Goal: Information Seeking & Learning: Learn about a topic

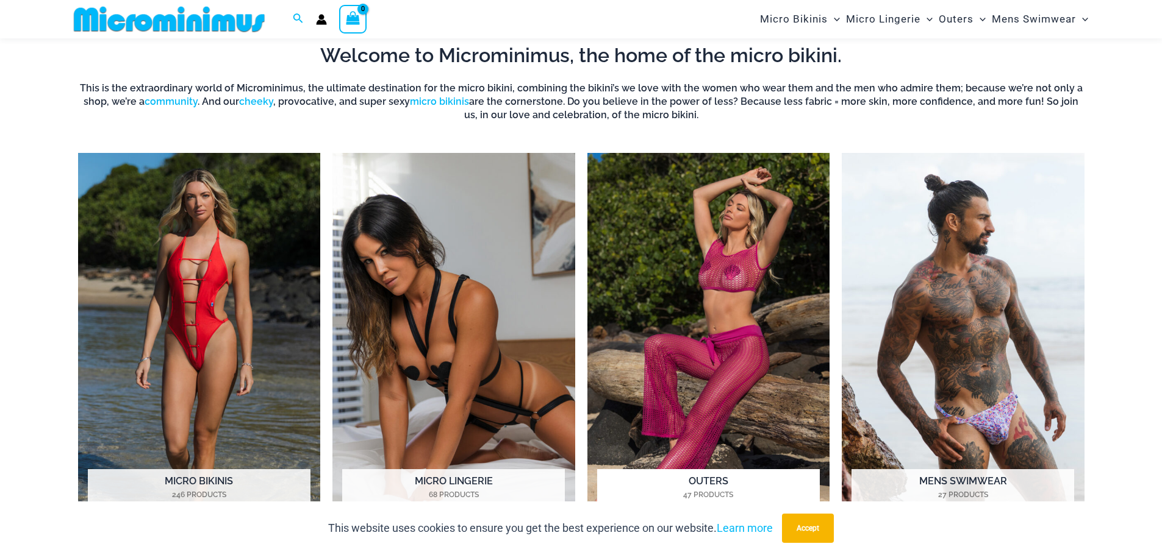
scroll to position [965, 0]
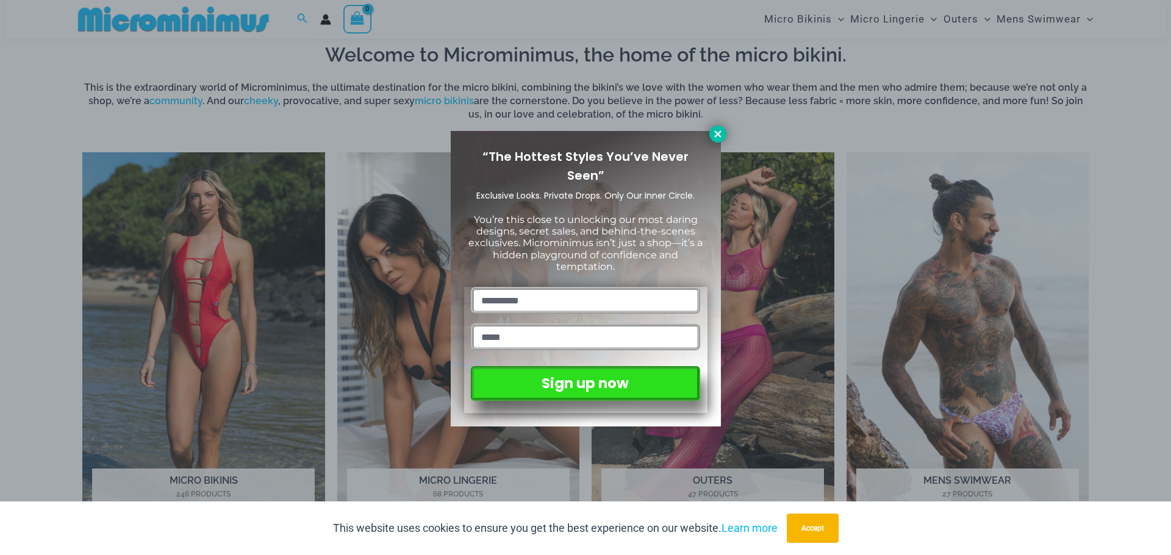
click at [715, 134] on icon at bounding box center [717, 134] width 11 height 11
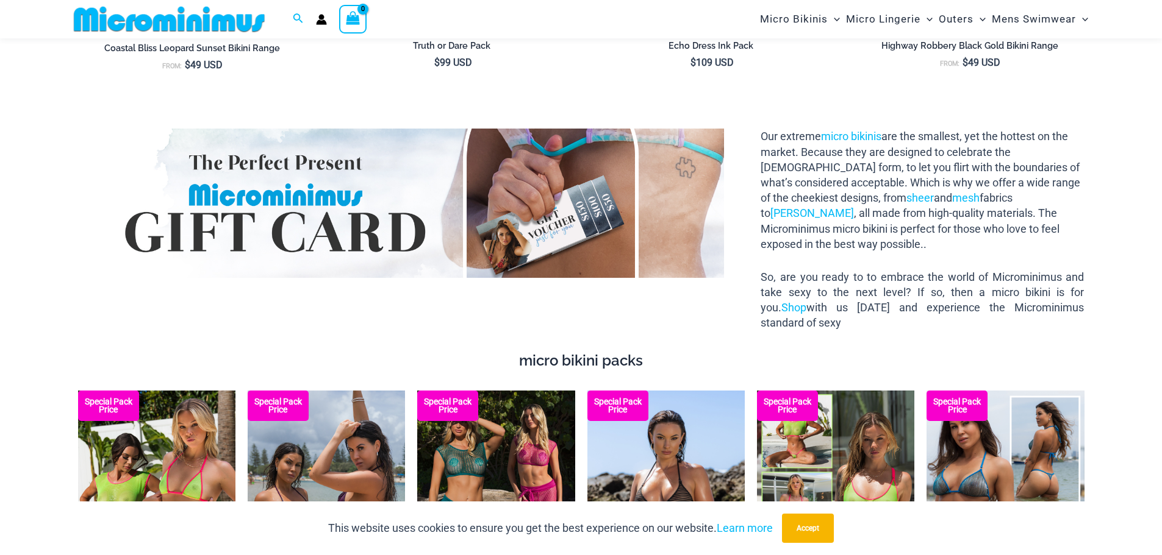
scroll to position [2185, 0]
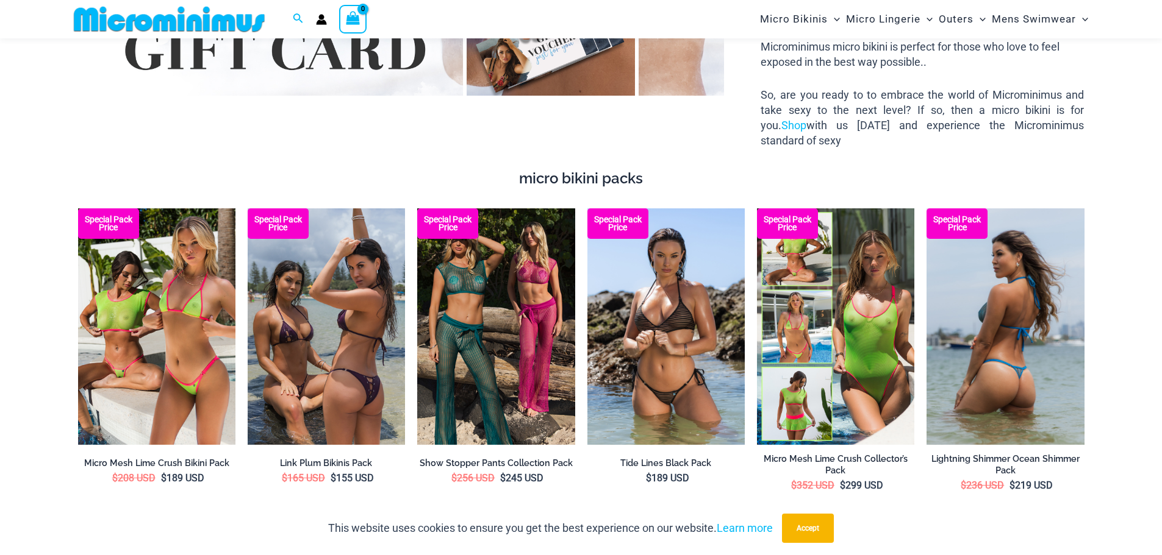
click at [956, 371] on img at bounding box center [1004, 327] width 157 height 237
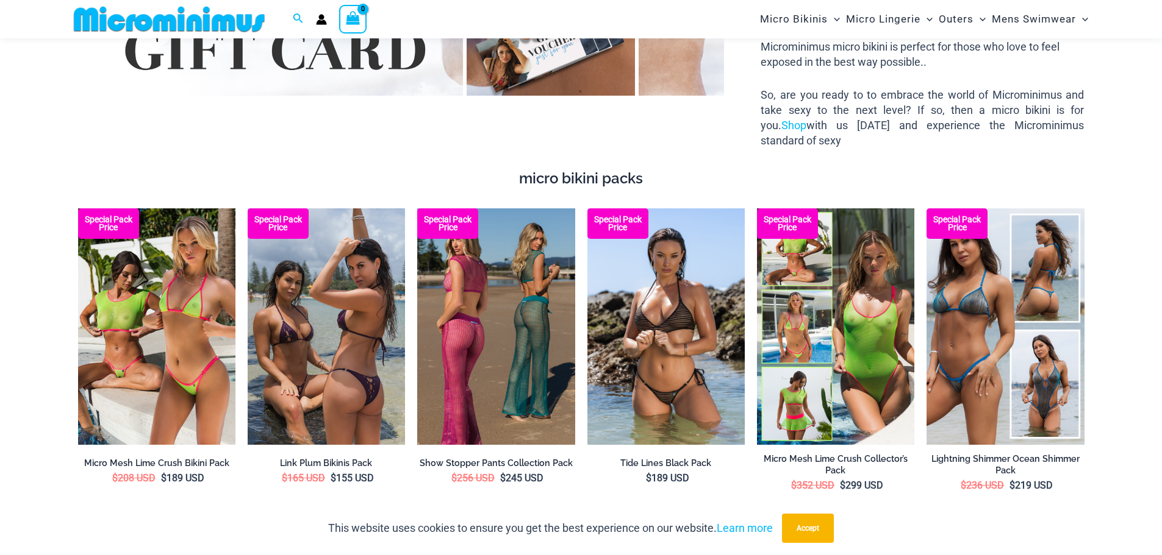
click at [530, 349] on img at bounding box center [495, 327] width 157 height 237
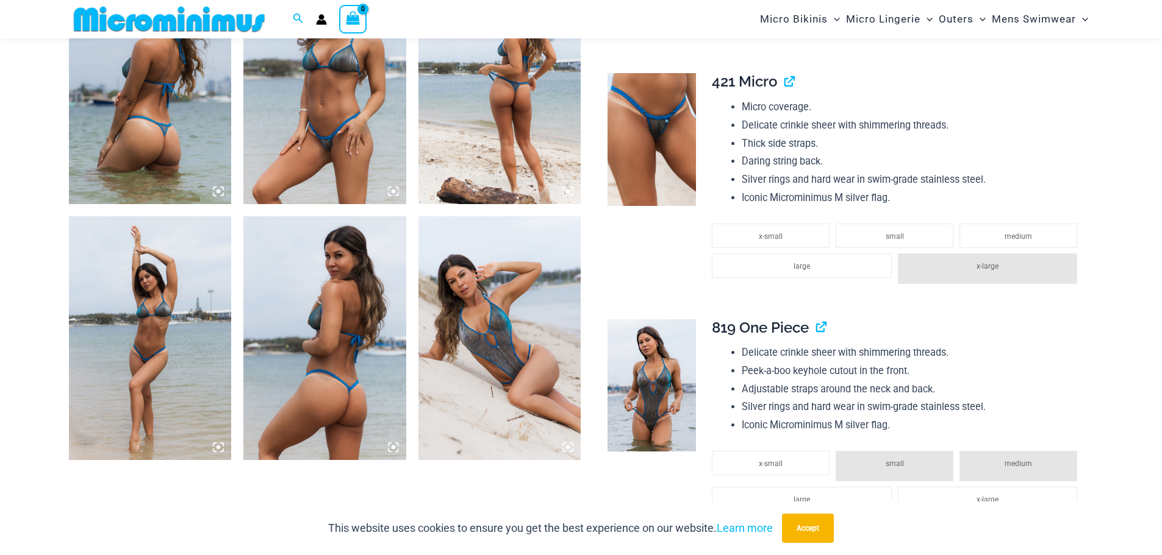
scroll to position [730, 0]
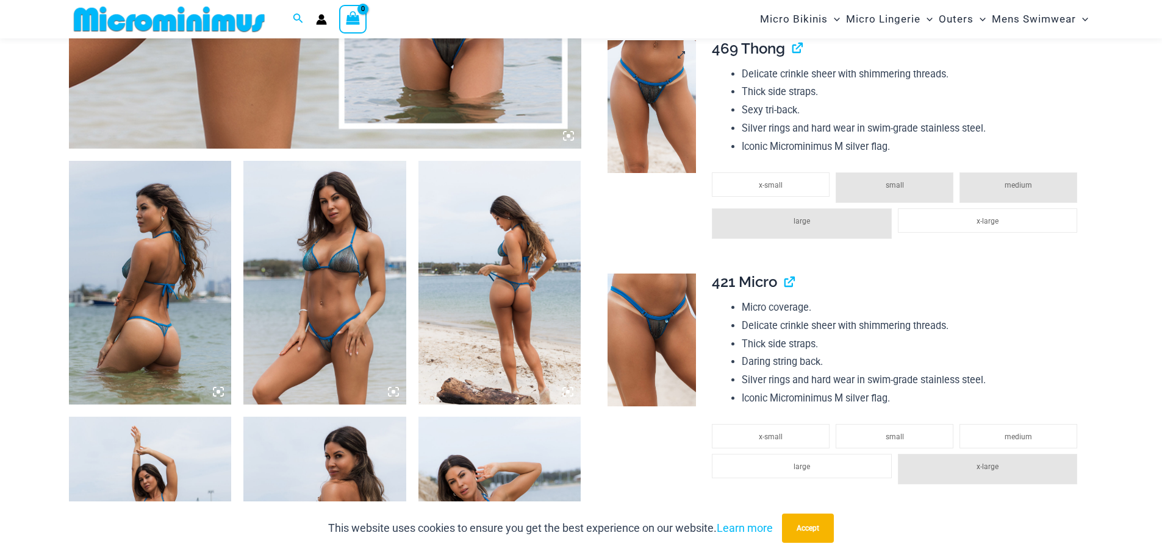
click at [657, 101] on img at bounding box center [651, 106] width 88 height 133
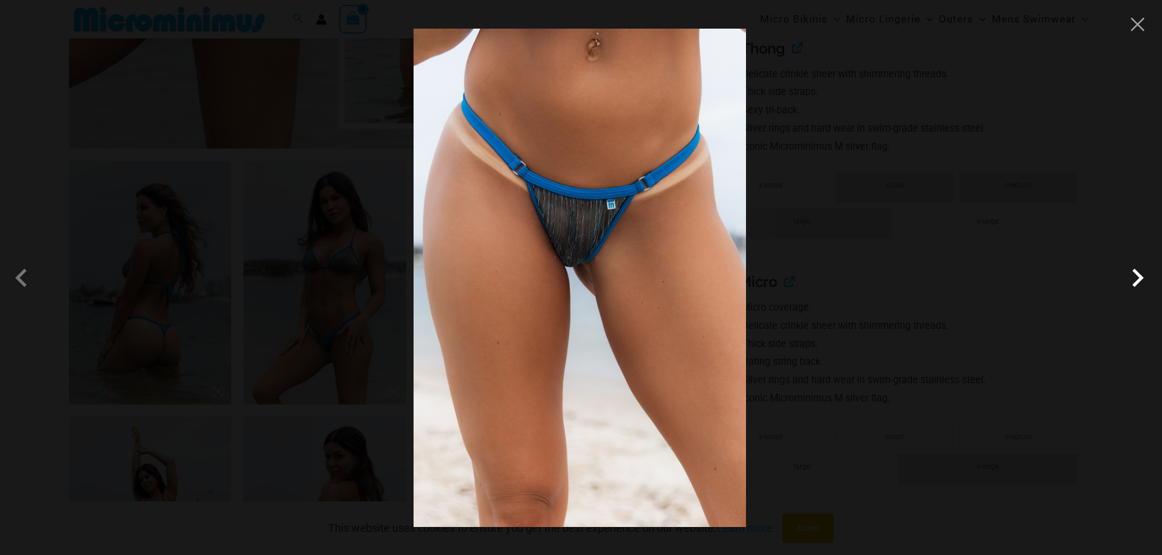
click at [1133, 278] on span at bounding box center [1137, 278] width 37 height 37
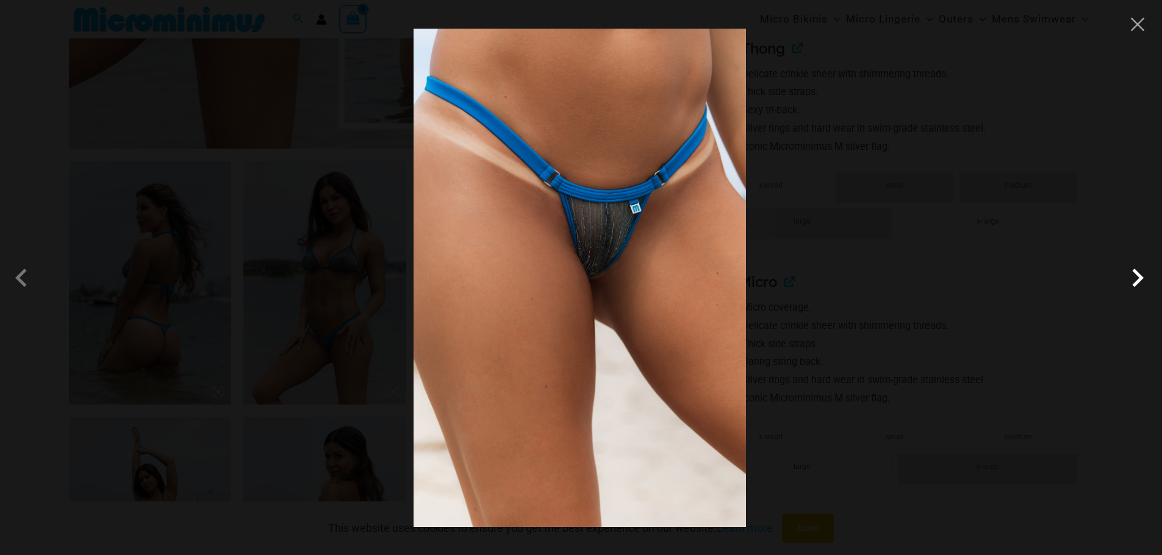
click at [1133, 278] on span at bounding box center [1137, 278] width 37 height 37
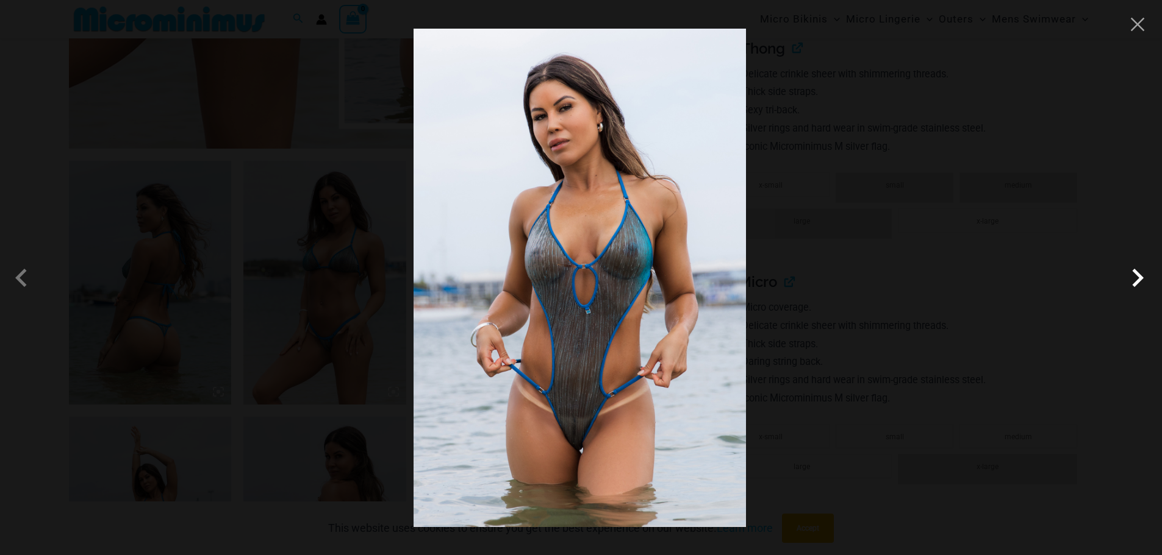
click at [1133, 278] on span at bounding box center [1137, 278] width 37 height 37
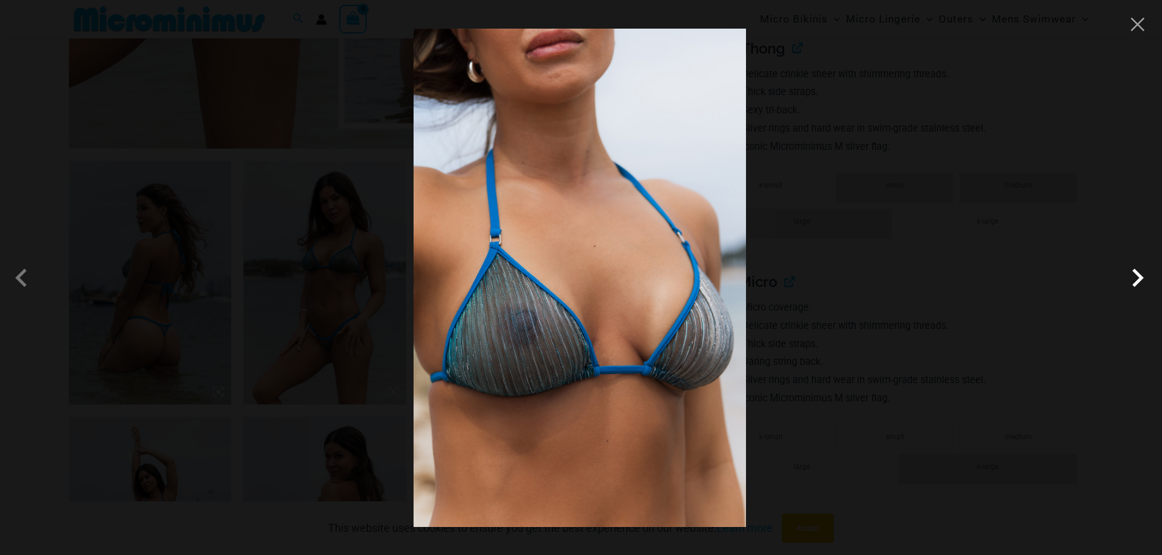
click at [1133, 278] on span at bounding box center [1137, 278] width 37 height 37
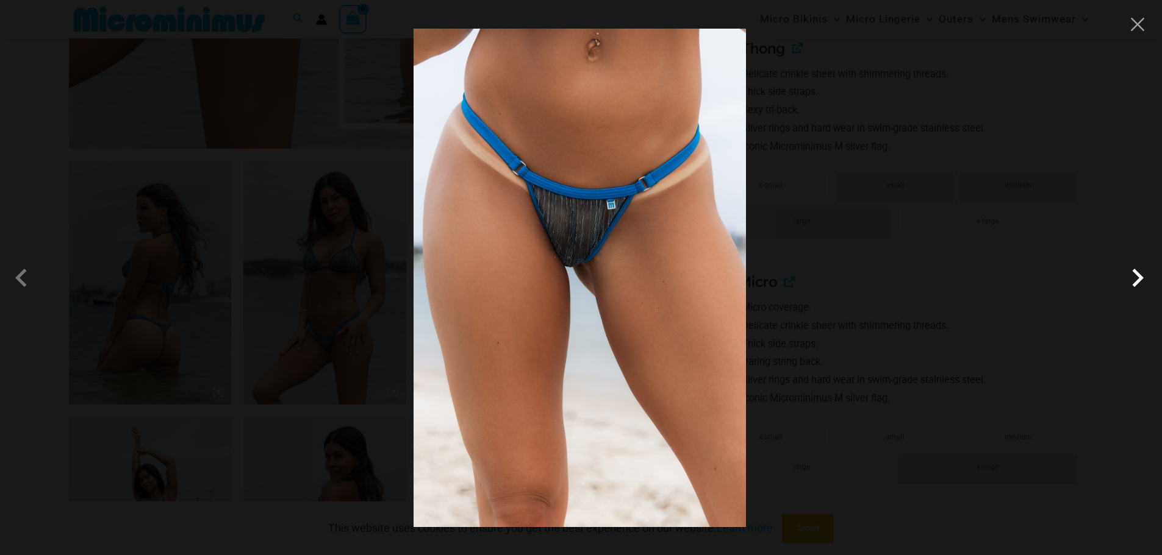
click at [1133, 278] on span at bounding box center [1137, 278] width 37 height 37
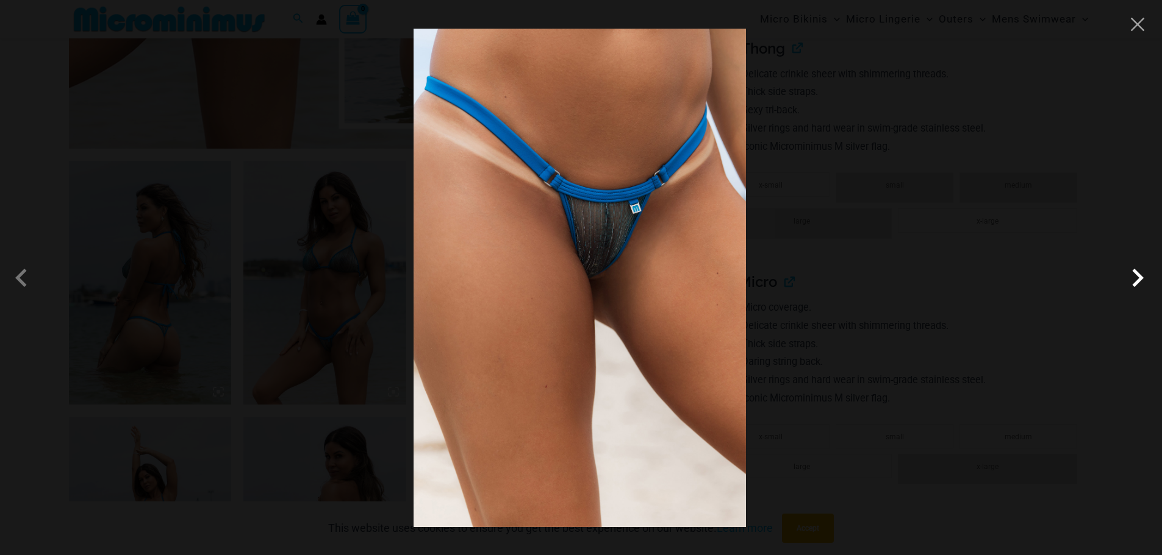
click at [1133, 278] on span at bounding box center [1137, 278] width 37 height 37
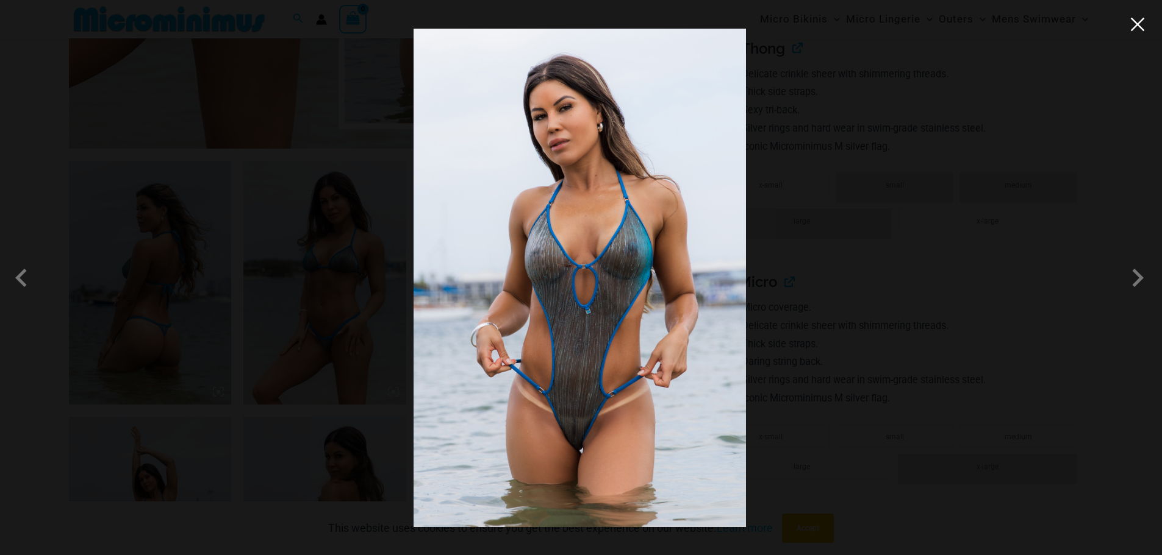
click at [1140, 26] on button "Close" at bounding box center [1137, 24] width 18 height 18
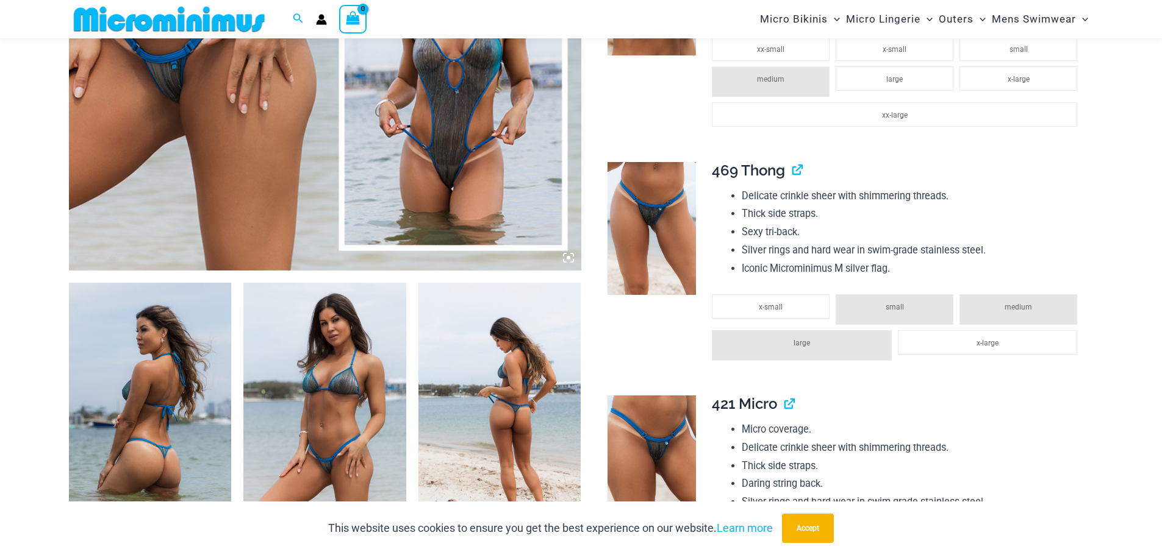
scroll to position [60, 0]
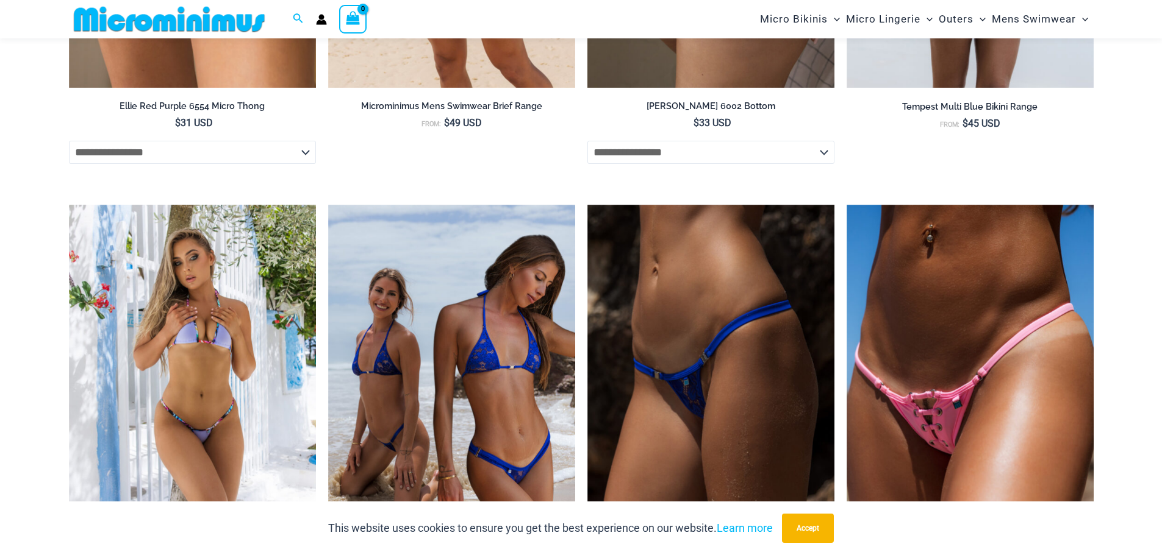
scroll to position [4512, 0]
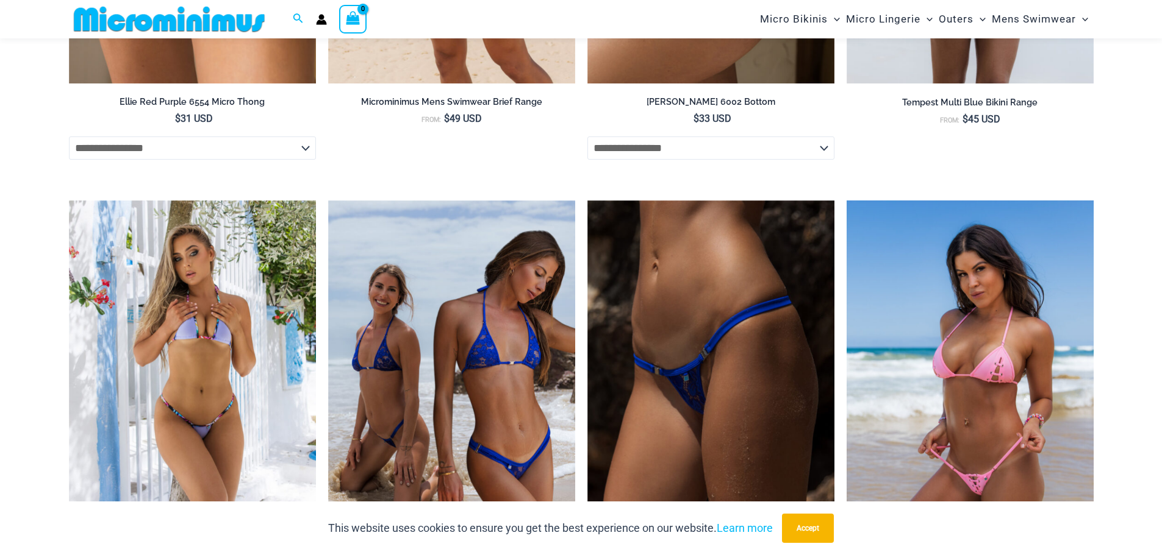
click at [988, 396] on img at bounding box center [969, 386] width 247 height 371
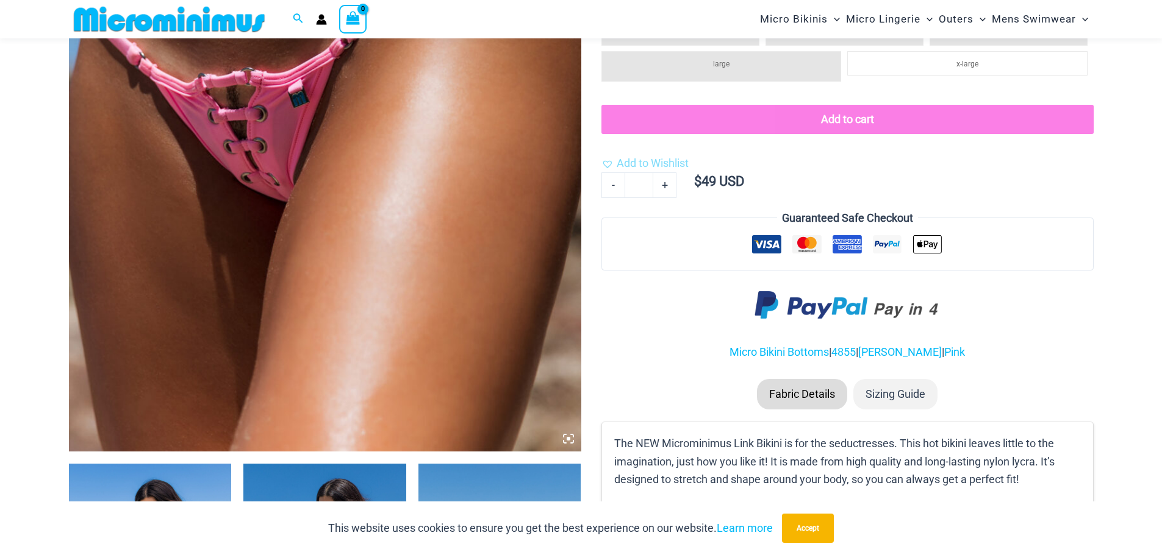
scroll to position [416, 0]
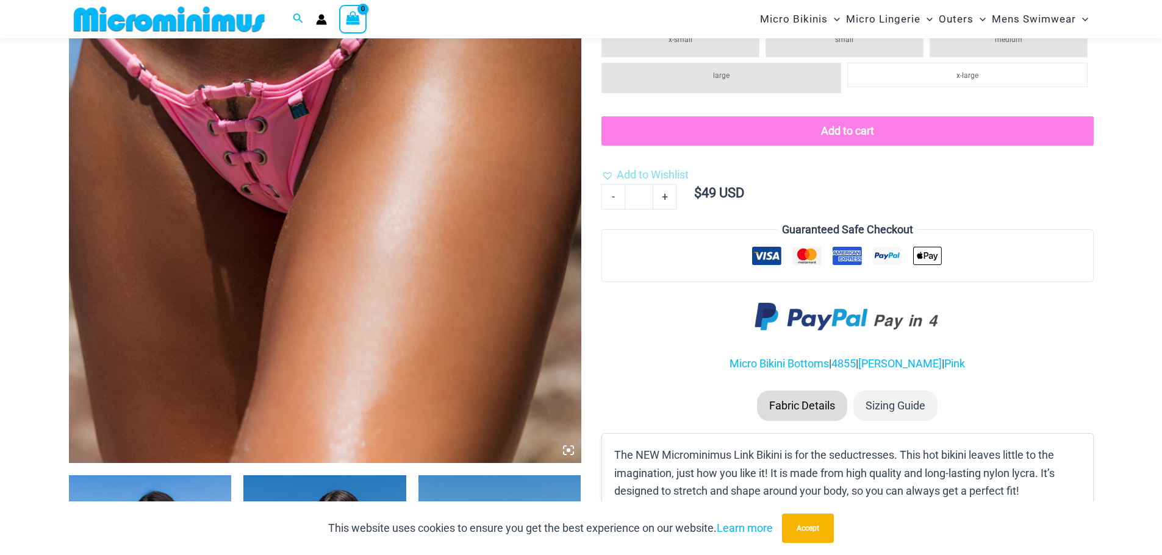
click at [465, 193] on img at bounding box center [325, 79] width 512 height 768
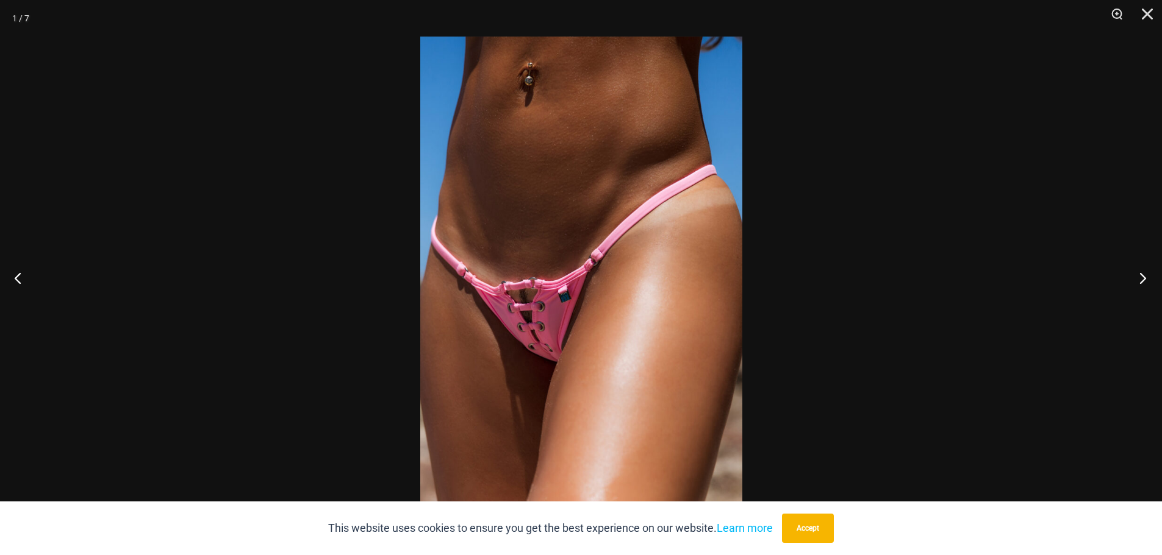
click at [1143, 280] on button "Next" at bounding box center [1139, 278] width 46 height 61
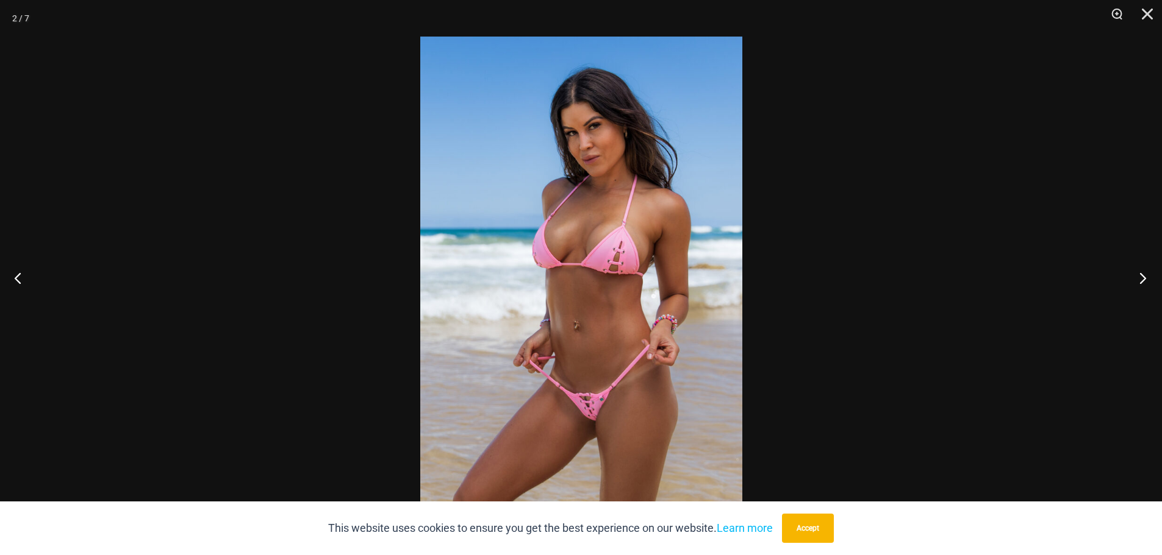
click at [1143, 280] on button "Next" at bounding box center [1139, 278] width 46 height 61
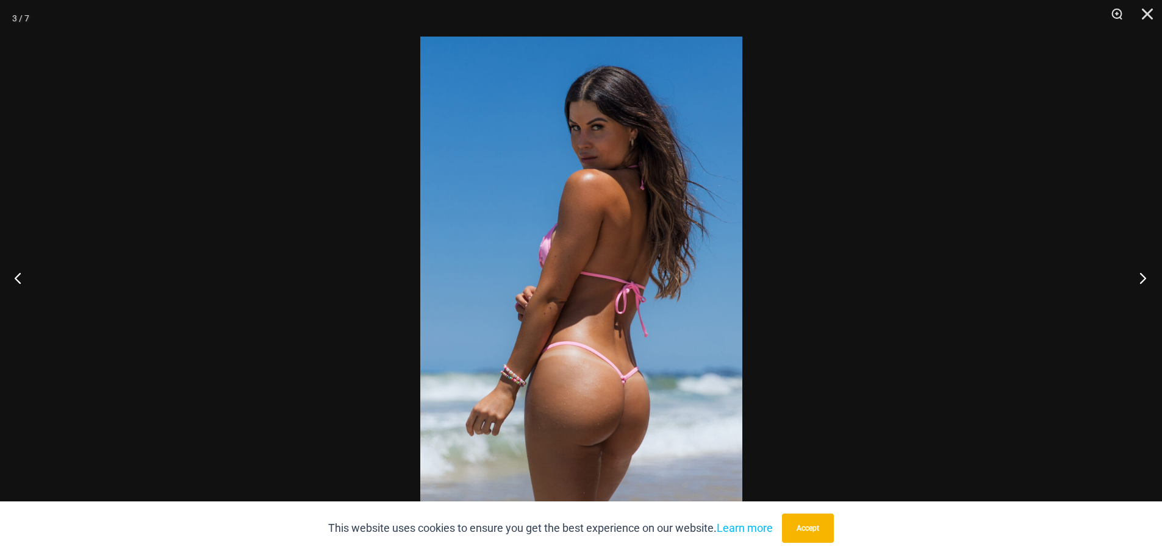
click at [1143, 280] on button "Next" at bounding box center [1139, 278] width 46 height 61
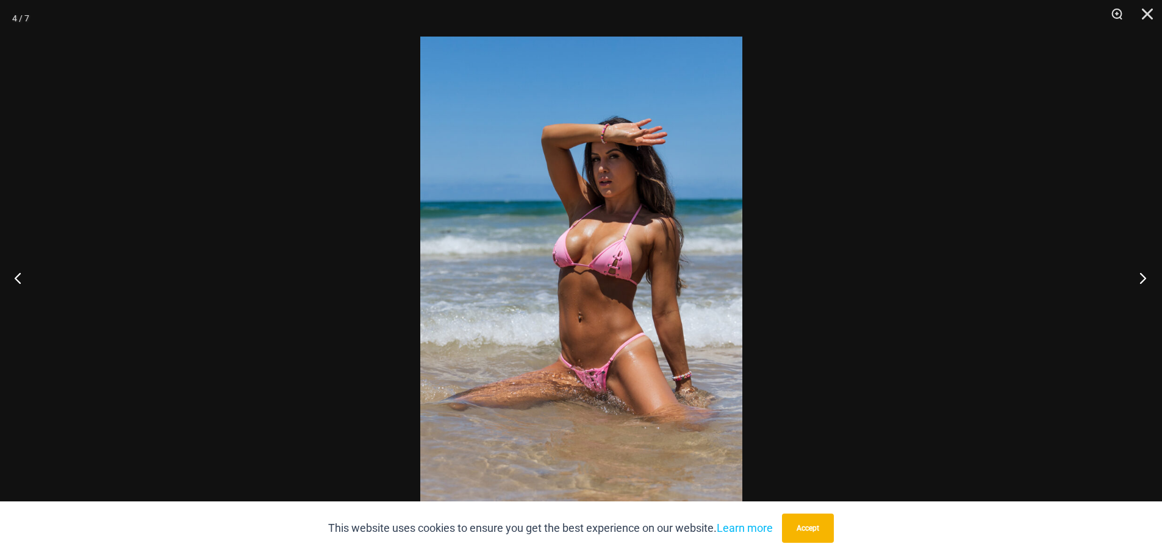
click at [1143, 280] on button "Next" at bounding box center [1139, 278] width 46 height 61
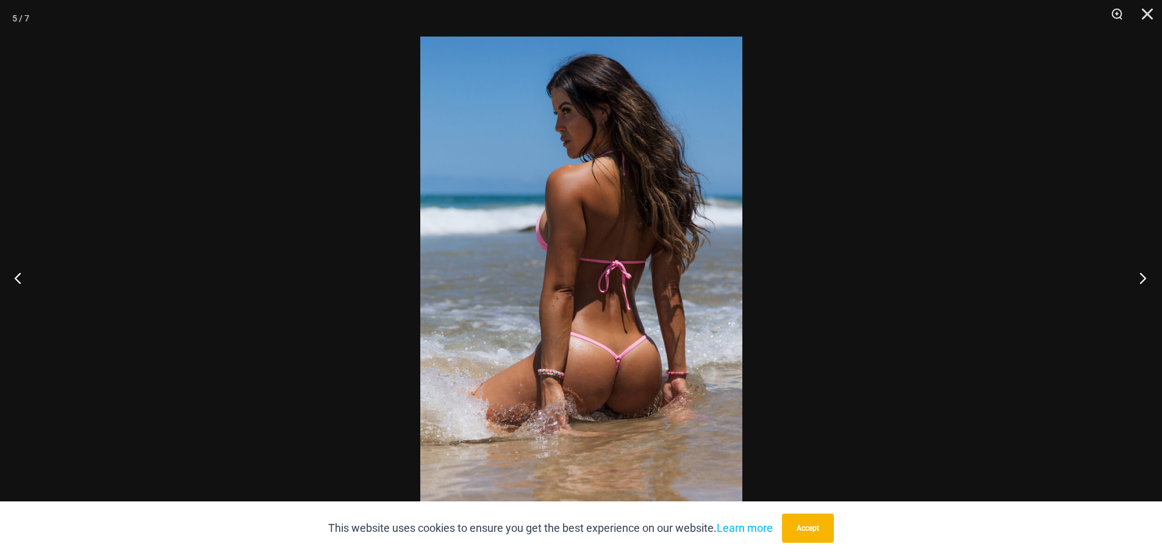
click at [1143, 280] on button "Next" at bounding box center [1139, 278] width 46 height 61
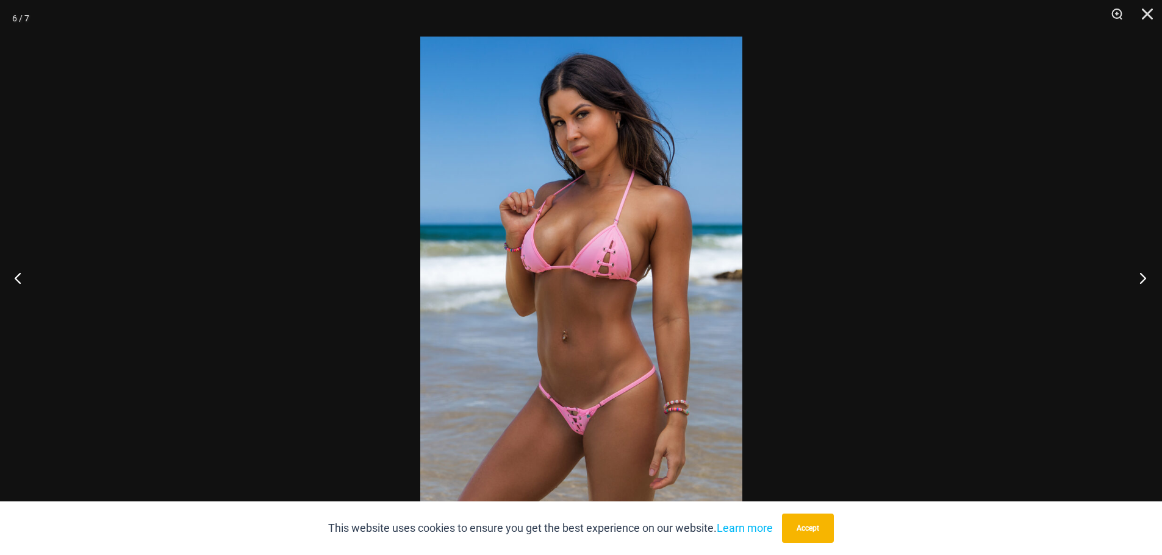
click at [1143, 280] on button "Next" at bounding box center [1139, 278] width 46 height 61
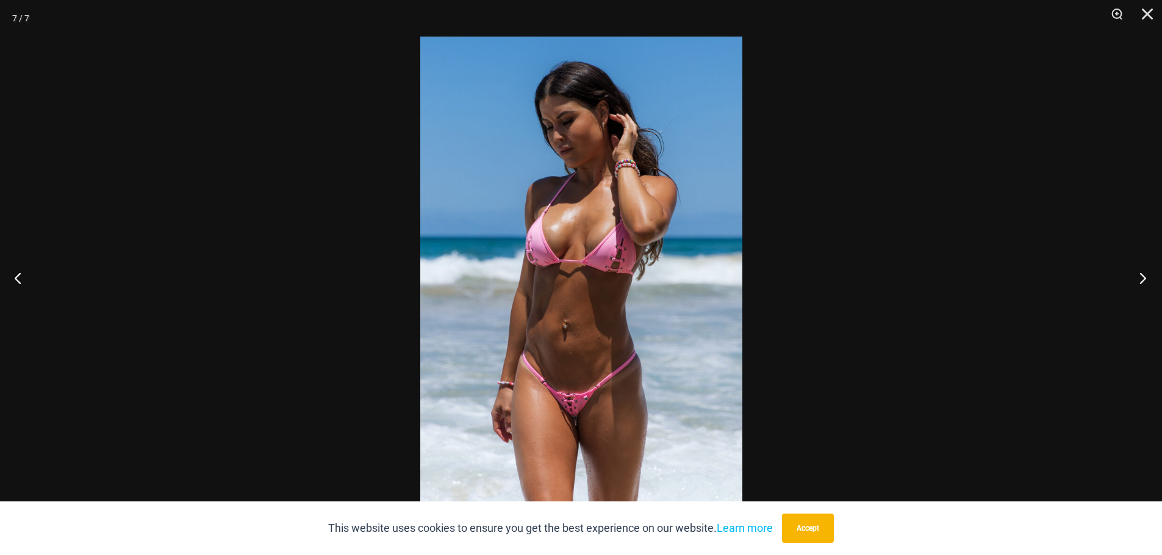
click at [1143, 280] on button "Next" at bounding box center [1139, 278] width 46 height 61
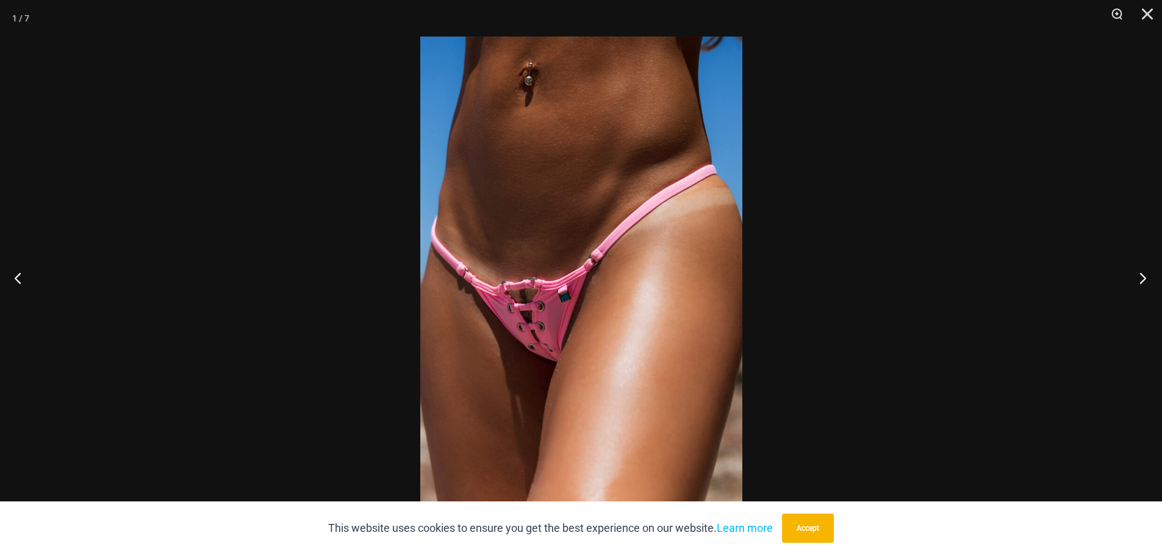
click at [1143, 280] on button "Next" at bounding box center [1139, 278] width 46 height 61
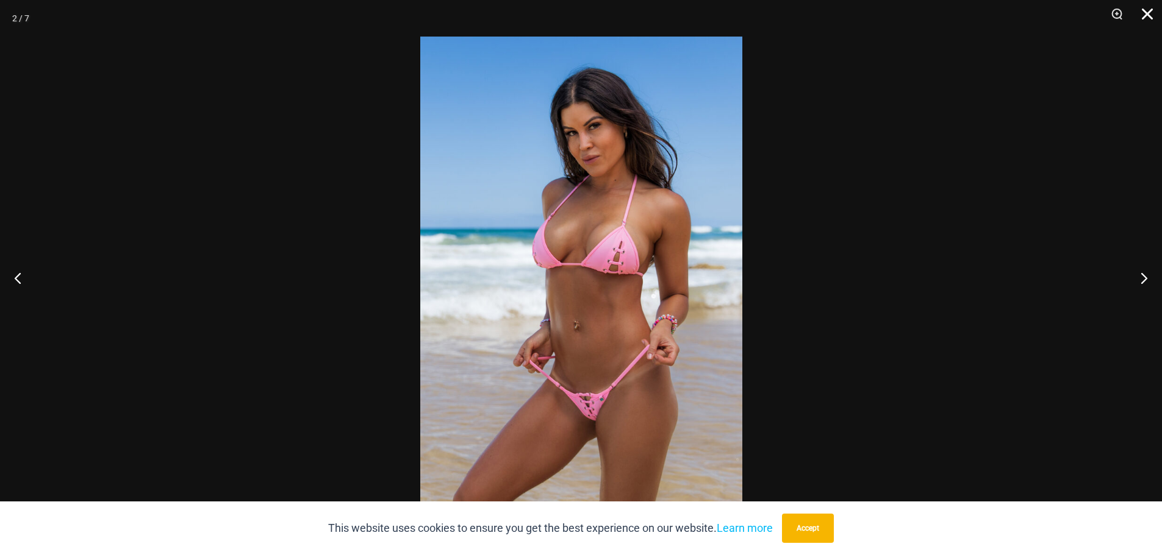
click at [1146, 16] on button "Close" at bounding box center [1142, 18] width 30 height 37
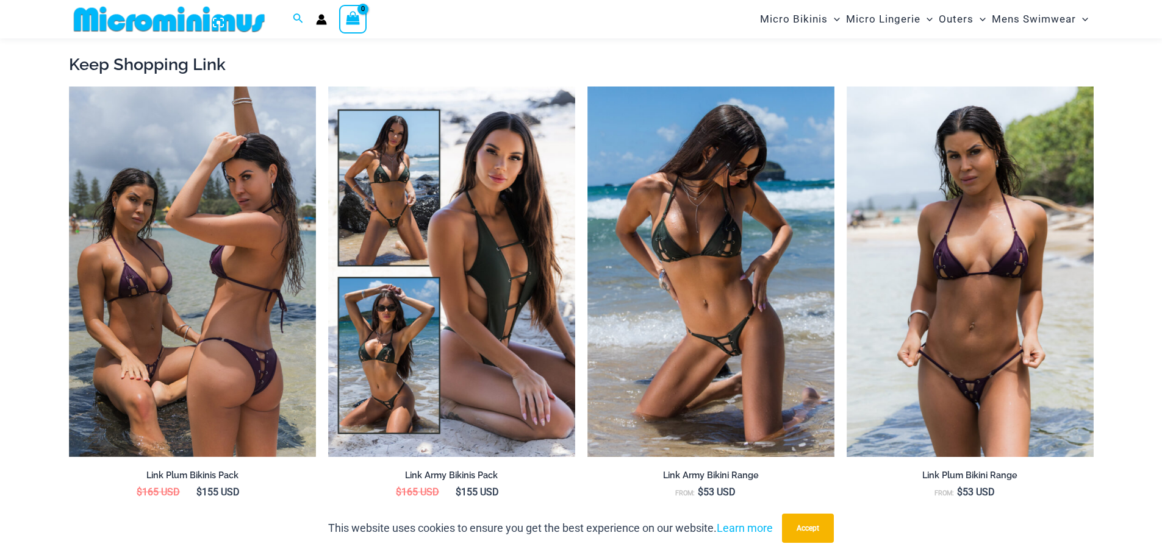
scroll to position [1391, 0]
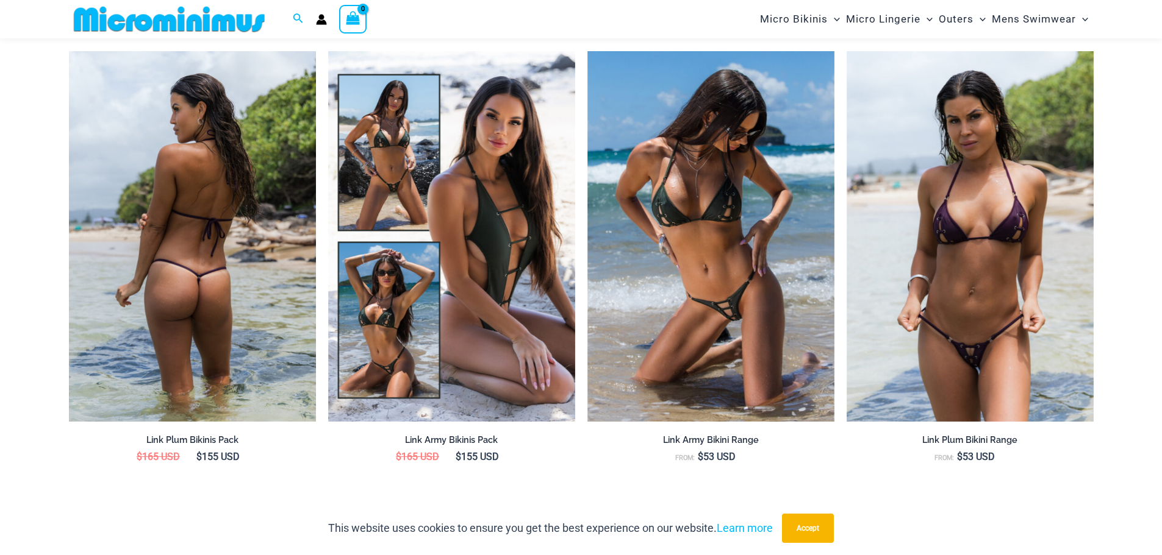
click at [164, 334] on img at bounding box center [192, 236] width 247 height 371
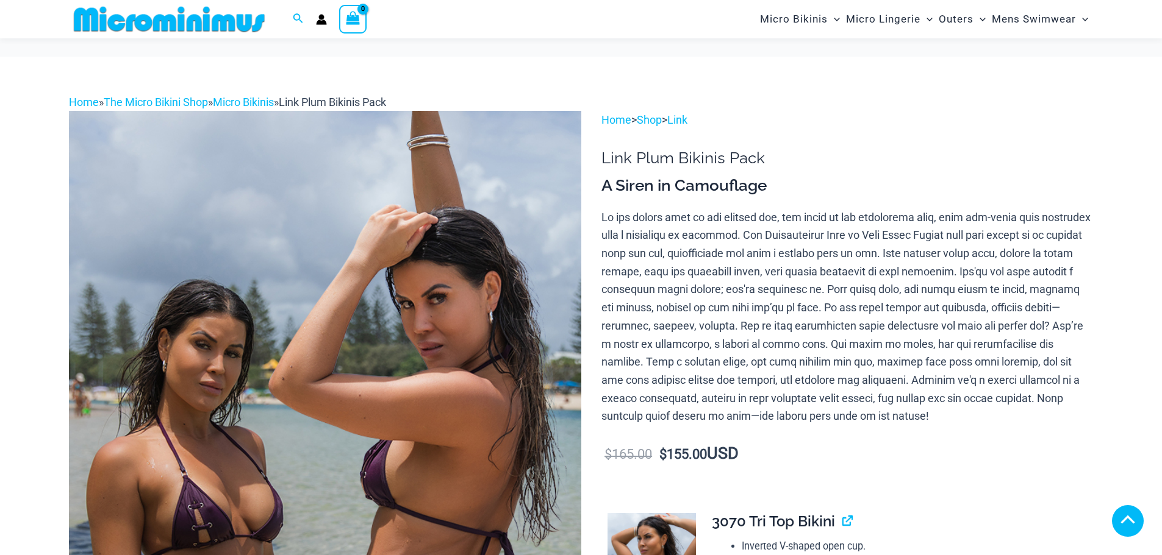
scroll to position [356, 0]
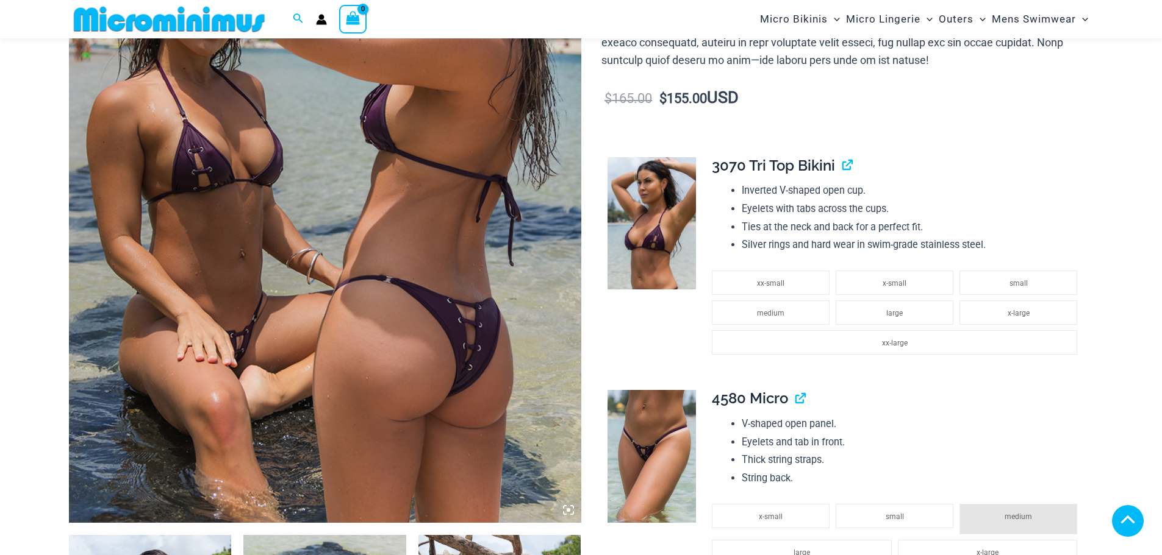
click at [328, 324] on img at bounding box center [325, 139] width 512 height 768
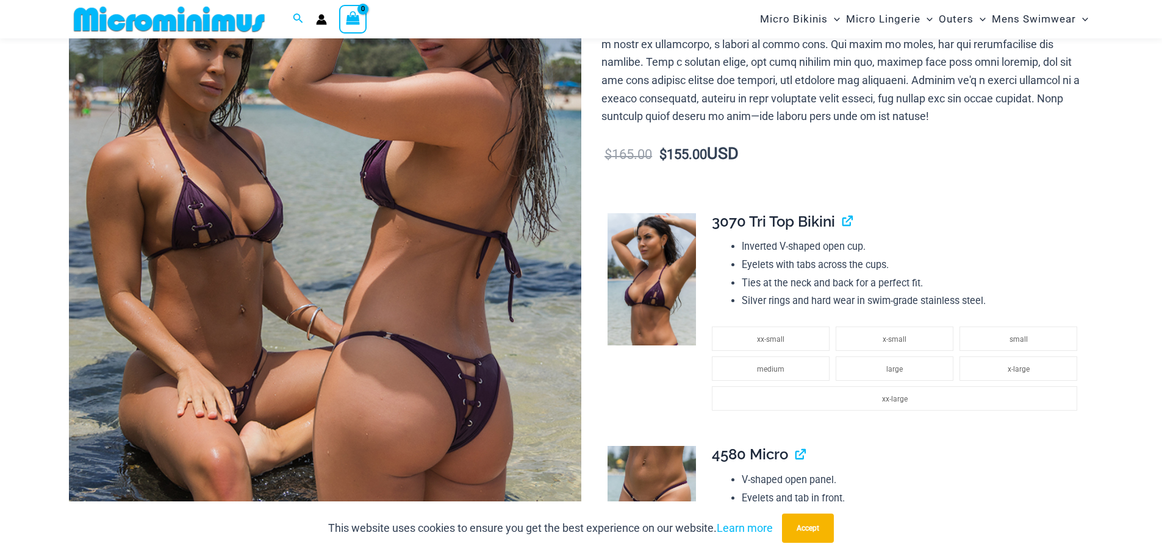
scroll to position [234, 0]
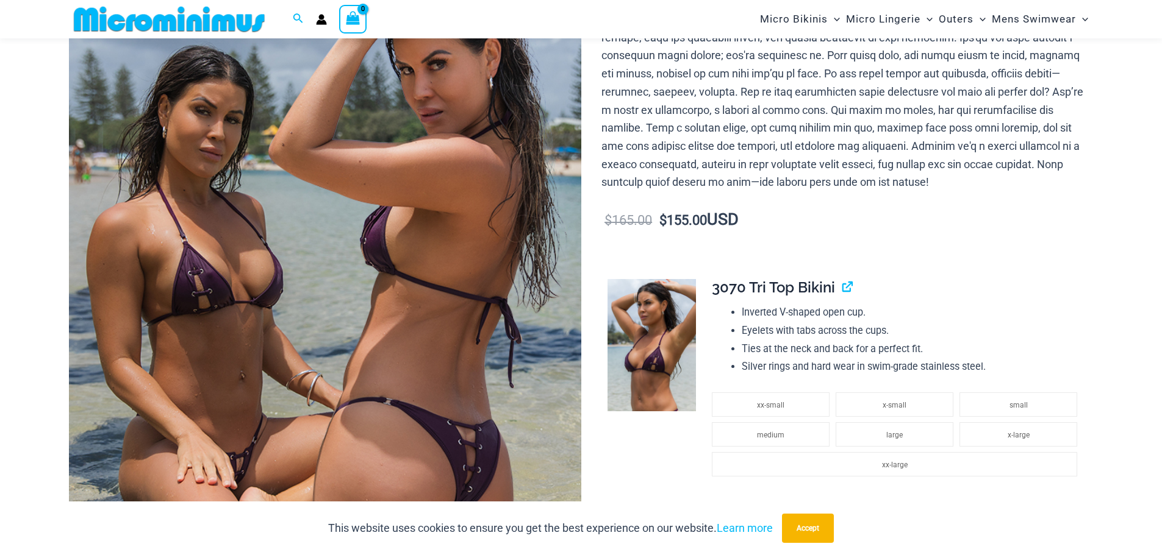
click at [421, 293] on img at bounding box center [325, 261] width 512 height 768
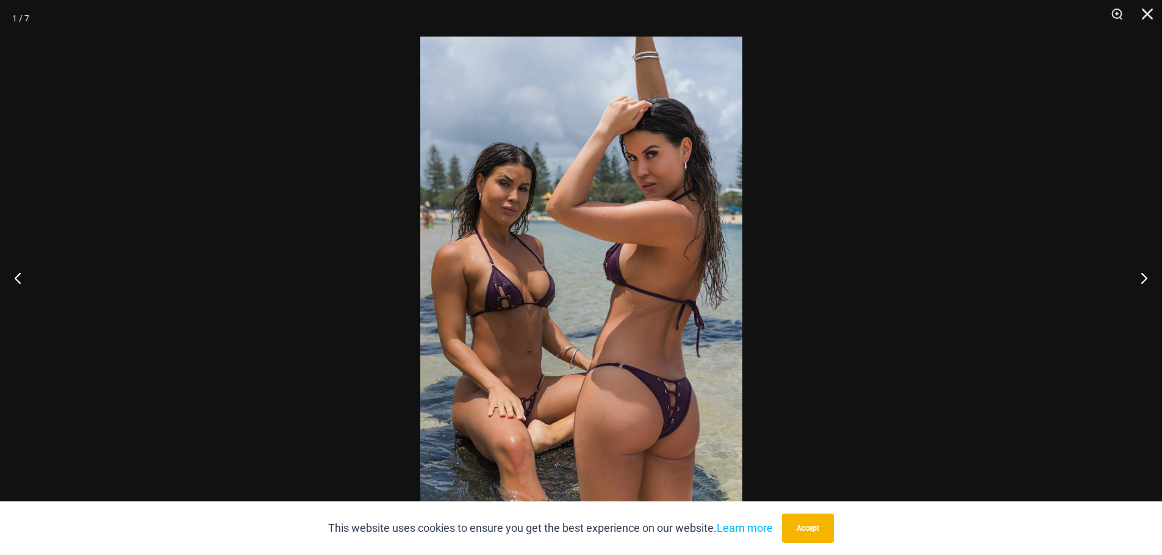
click at [555, 351] on img at bounding box center [581, 278] width 322 height 482
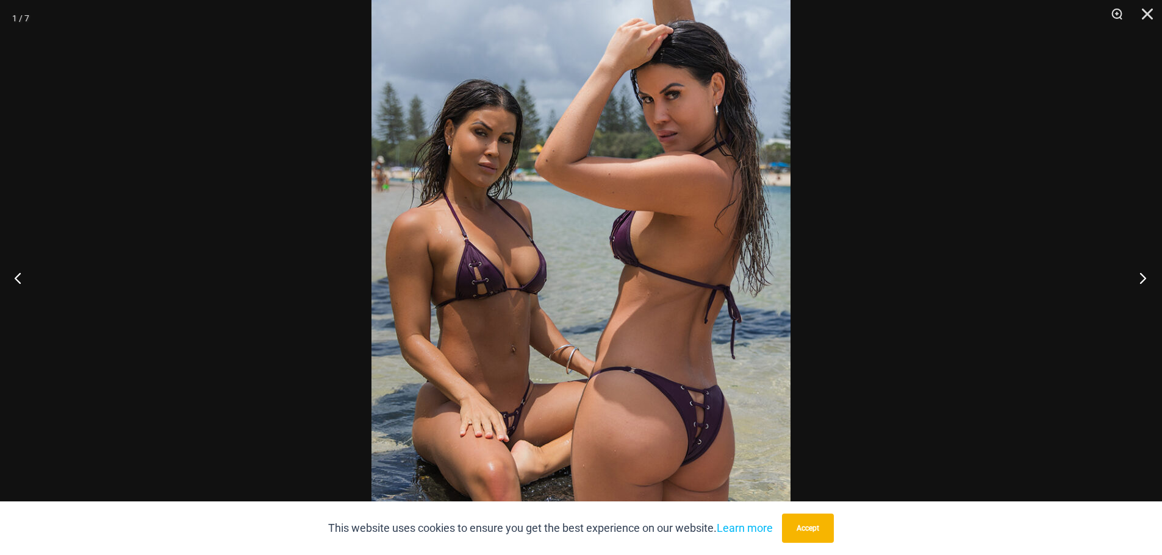
click at [1139, 274] on button "Next" at bounding box center [1139, 278] width 46 height 61
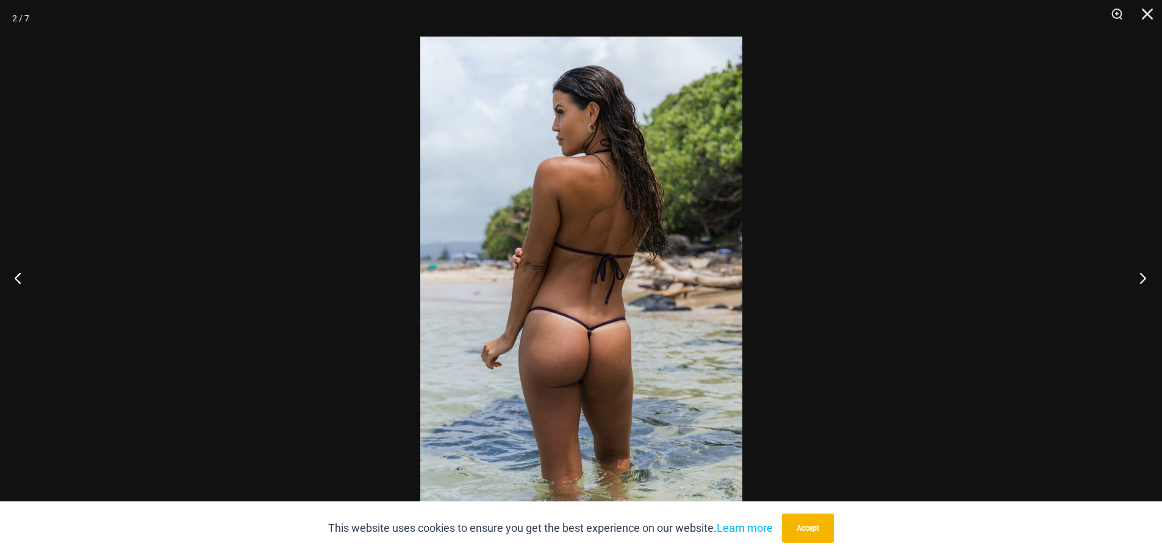
click at [1139, 274] on button "Next" at bounding box center [1139, 278] width 46 height 61
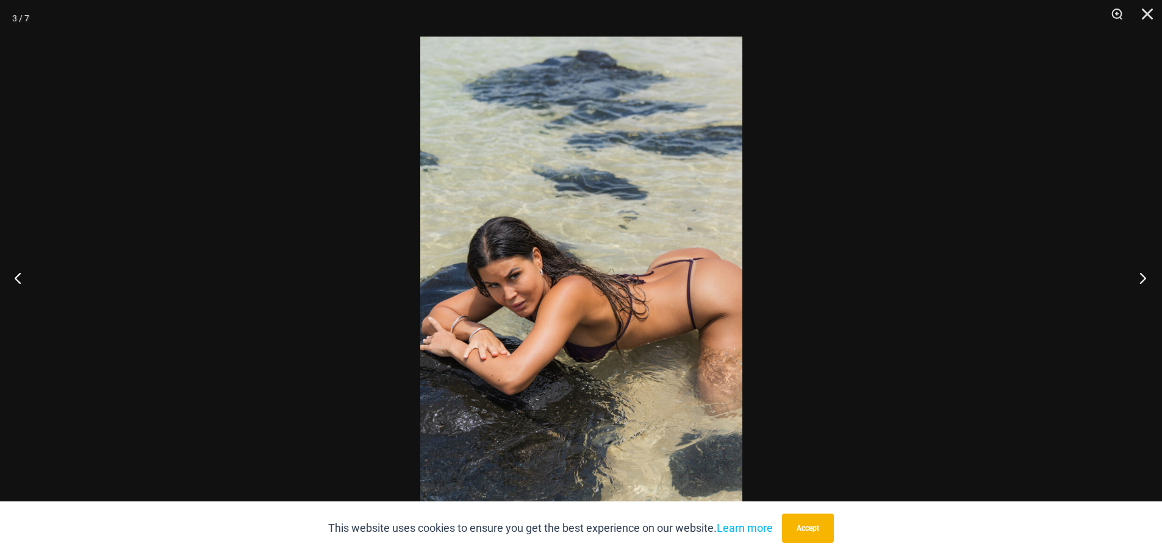
click at [1139, 274] on button "Next" at bounding box center [1139, 278] width 46 height 61
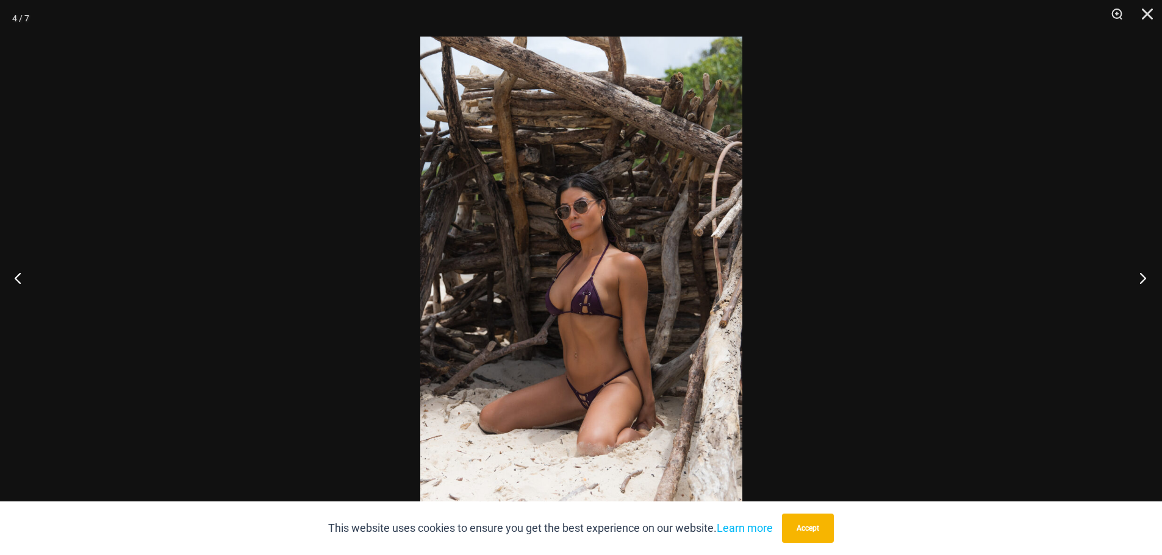
click at [1139, 274] on button "Next" at bounding box center [1139, 278] width 46 height 61
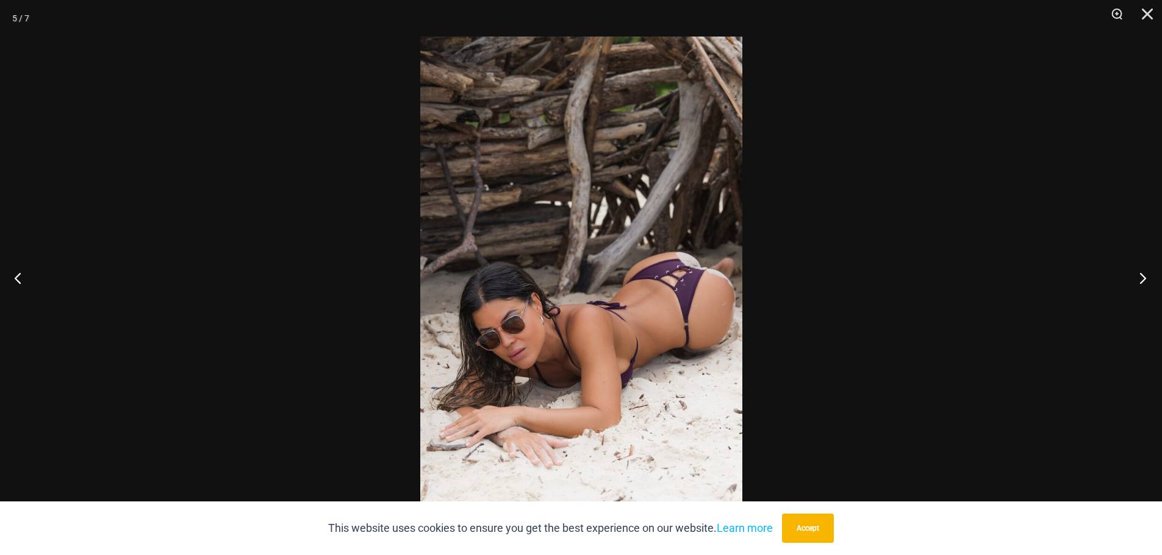
click at [1139, 274] on button "Next" at bounding box center [1139, 278] width 46 height 61
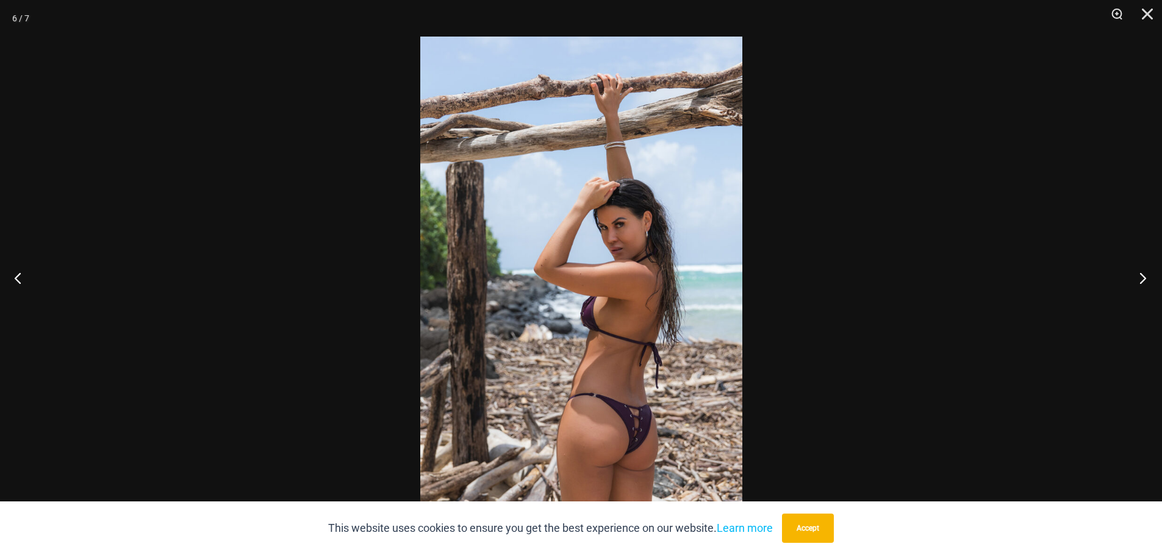
click at [1139, 274] on button "Next" at bounding box center [1139, 278] width 46 height 61
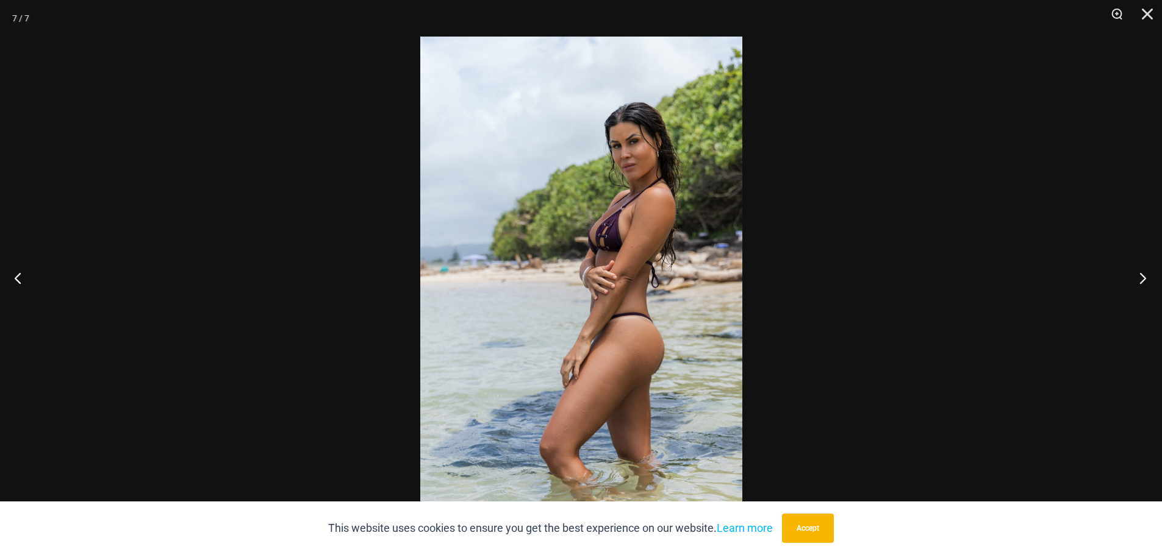
click at [1139, 274] on button "Next" at bounding box center [1139, 278] width 46 height 61
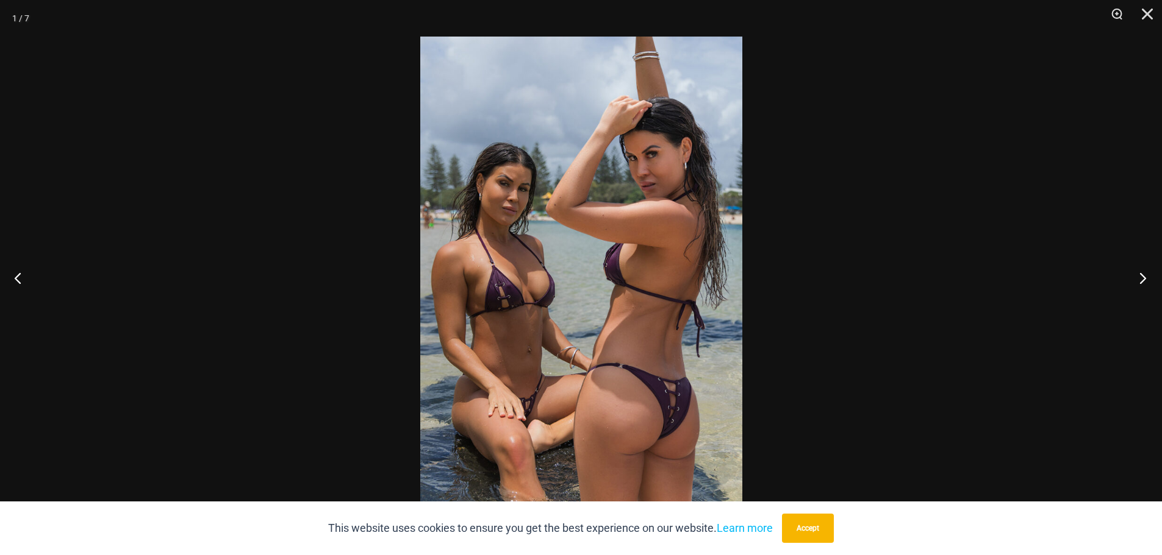
click at [1139, 274] on button "Next" at bounding box center [1139, 278] width 46 height 61
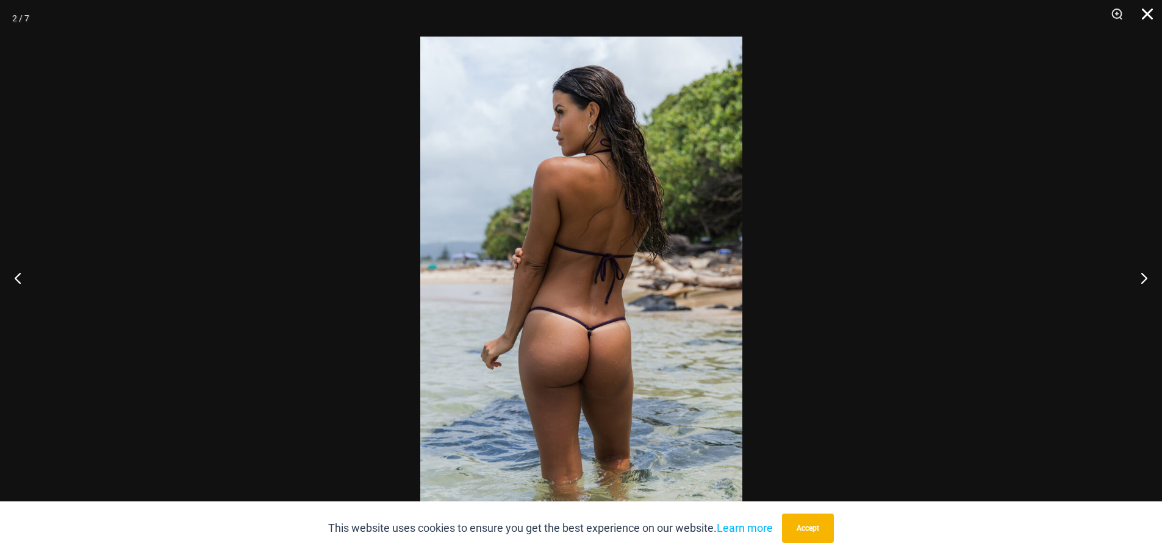
click at [1137, 9] on button "Close" at bounding box center [1142, 18] width 30 height 37
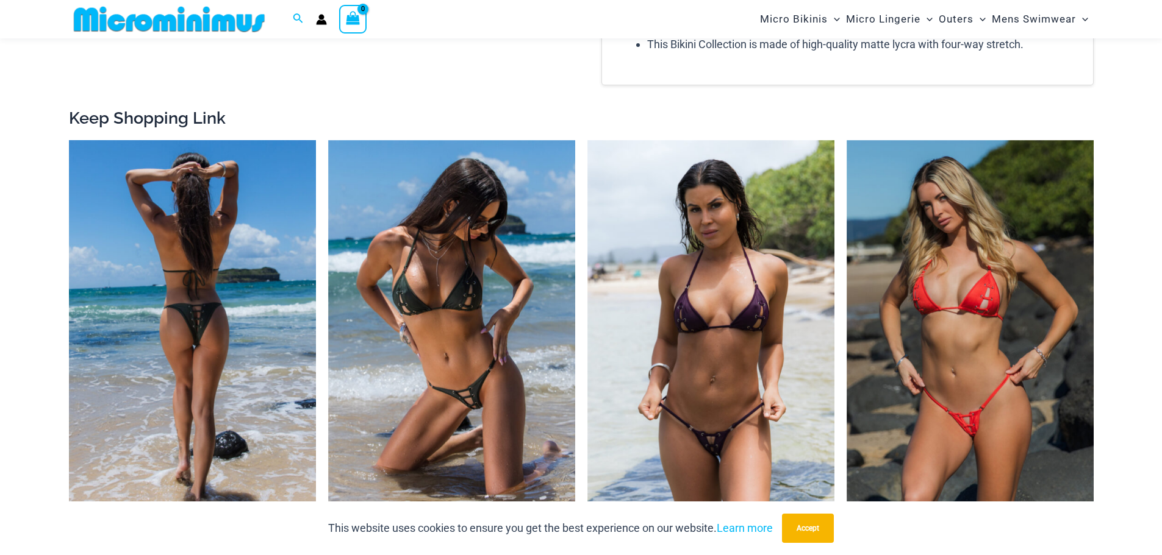
scroll to position [1759, 0]
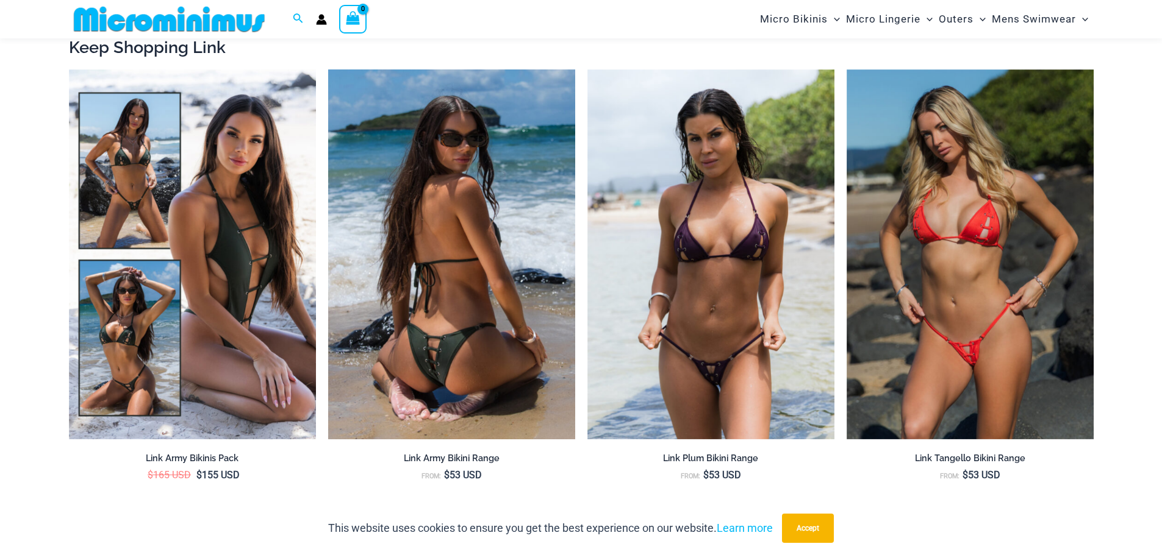
click at [488, 358] on img at bounding box center [451, 255] width 247 height 371
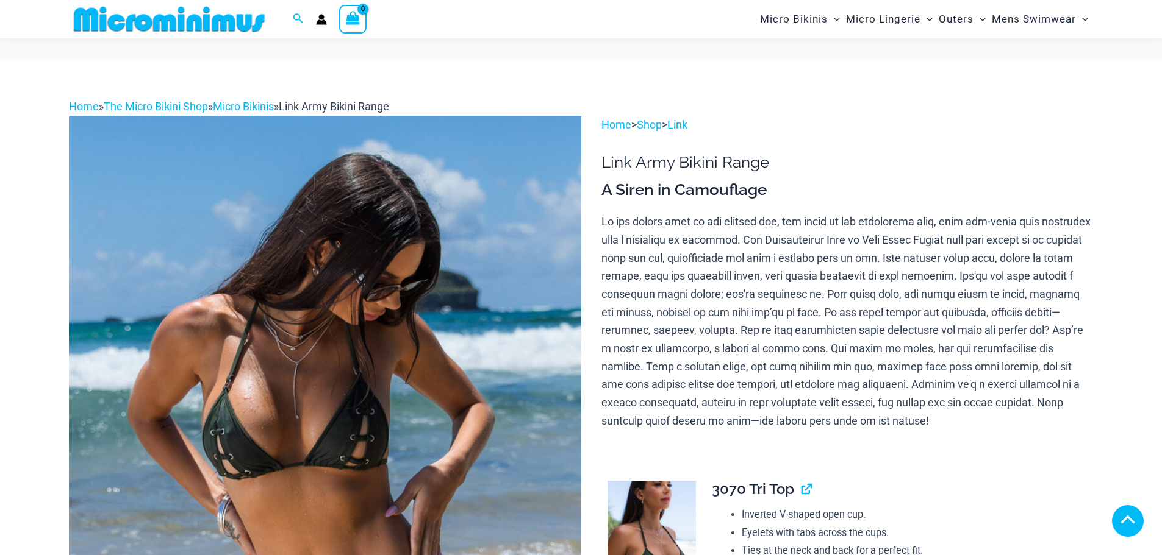
click at [381, 371] on img at bounding box center [325, 500] width 512 height 768
click at [380, 357] on img at bounding box center [325, 500] width 512 height 768
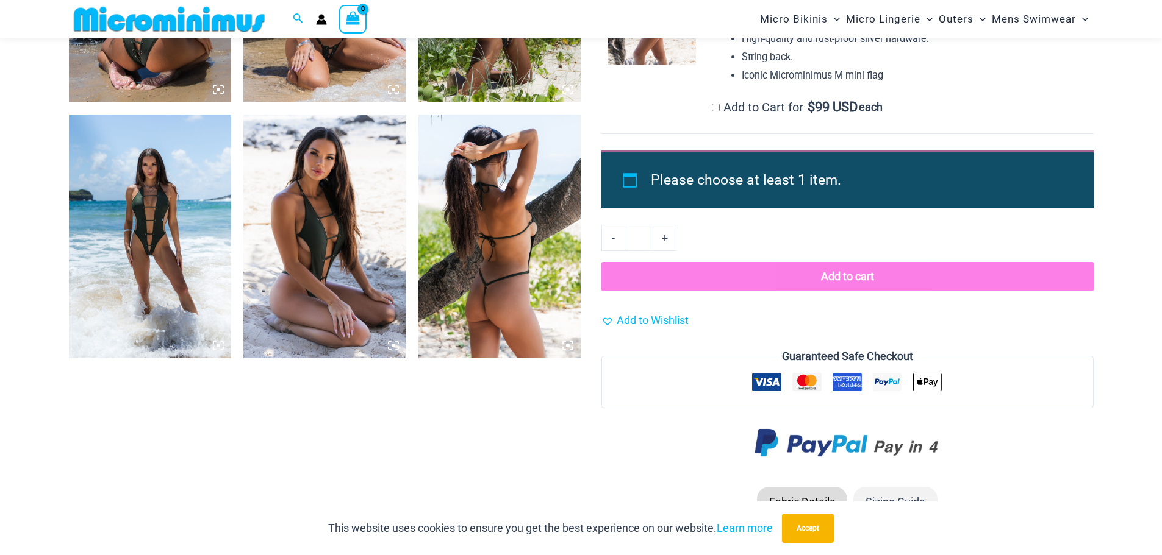
scroll to position [911, 0]
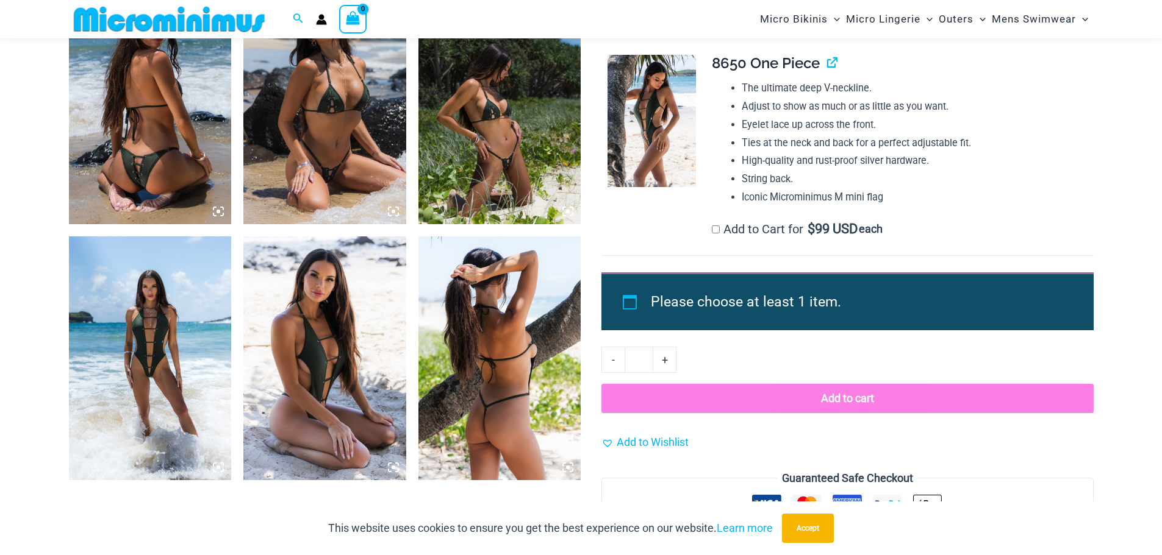
click at [504, 168] on img at bounding box center [499, 102] width 163 height 244
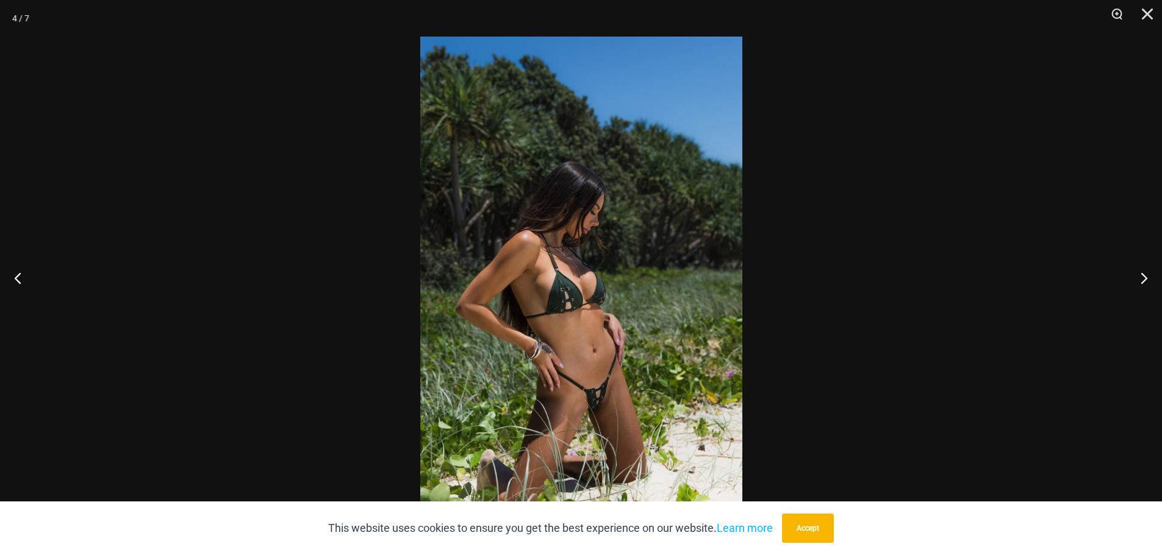
click at [600, 421] on img at bounding box center [581, 278] width 322 height 482
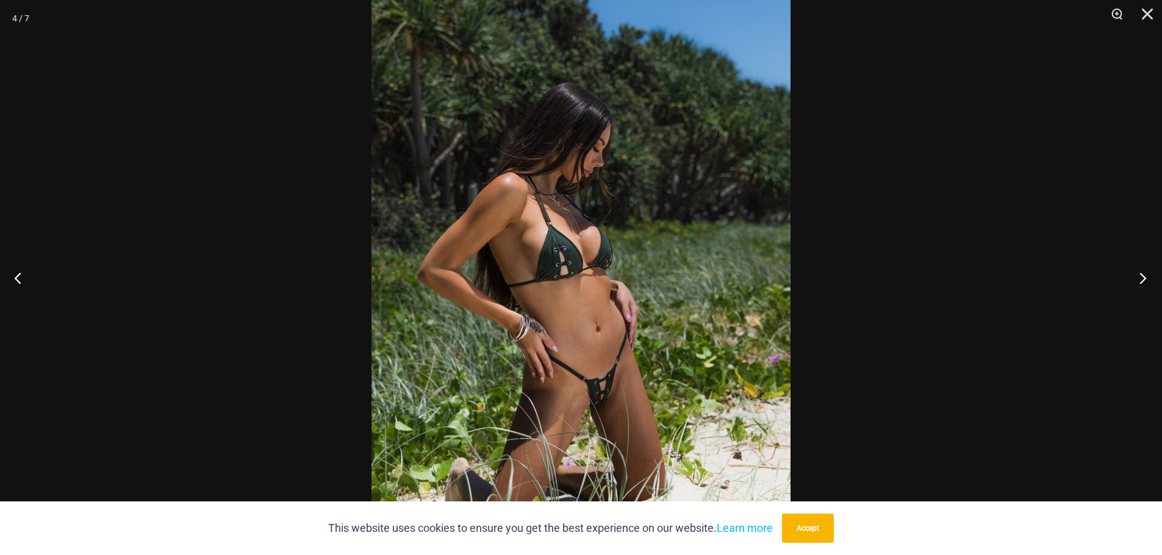
click at [1136, 274] on button "Next" at bounding box center [1139, 278] width 46 height 61
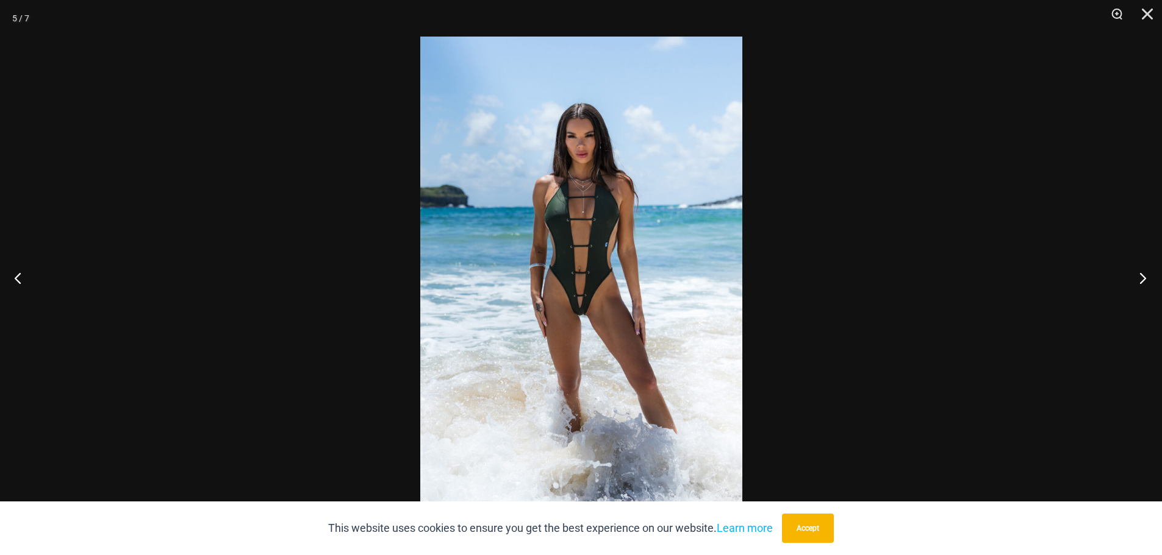
click at [1136, 274] on button "Next" at bounding box center [1139, 278] width 46 height 61
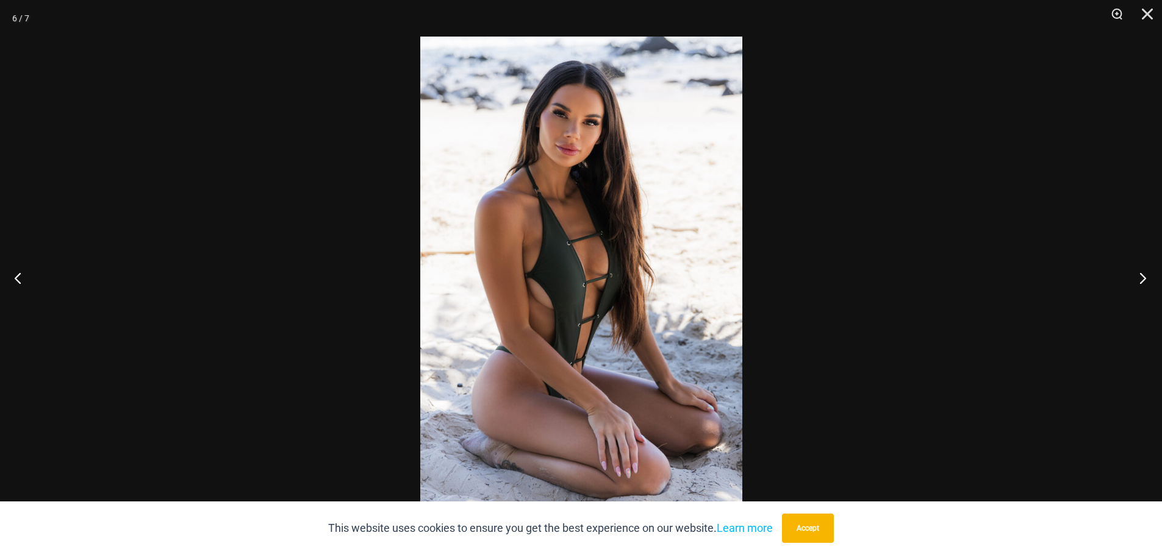
click at [1136, 274] on button "Next" at bounding box center [1139, 278] width 46 height 61
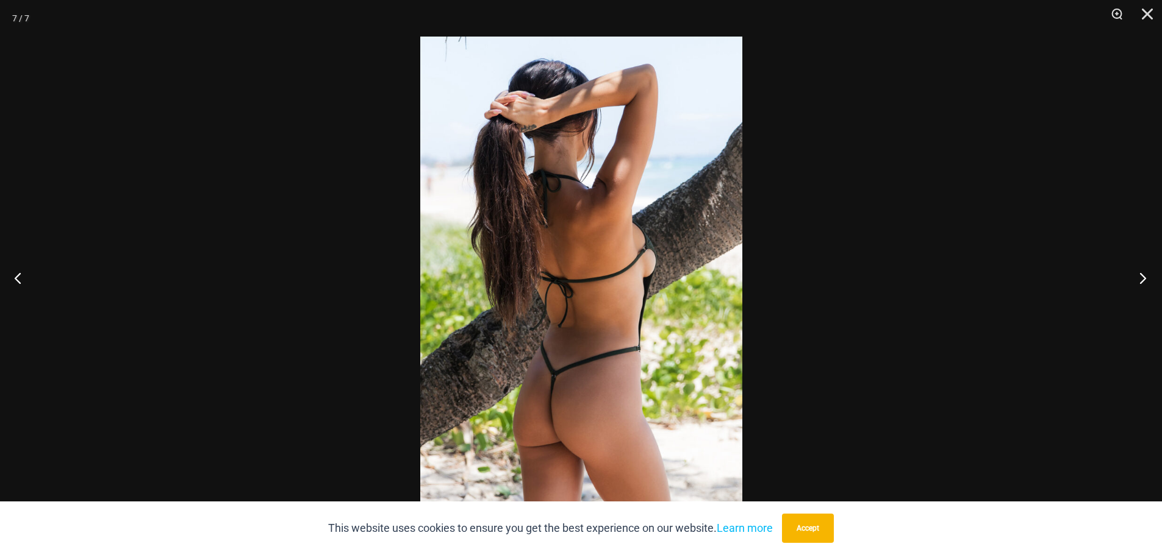
click at [1136, 274] on button "Next" at bounding box center [1139, 278] width 46 height 61
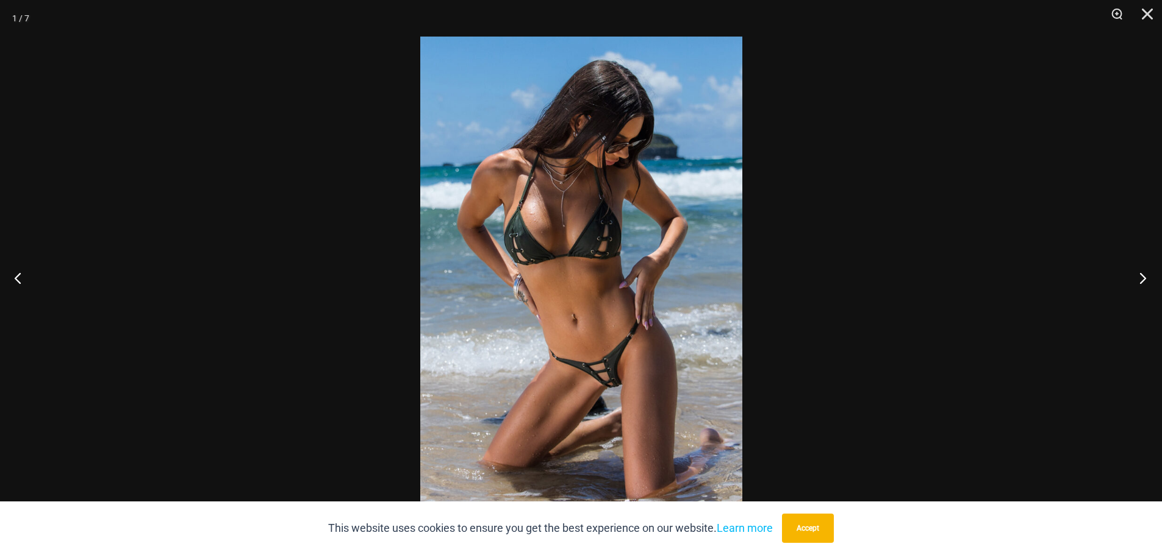
click at [1136, 274] on button "Next" at bounding box center [1139, 278] width 46 height 61
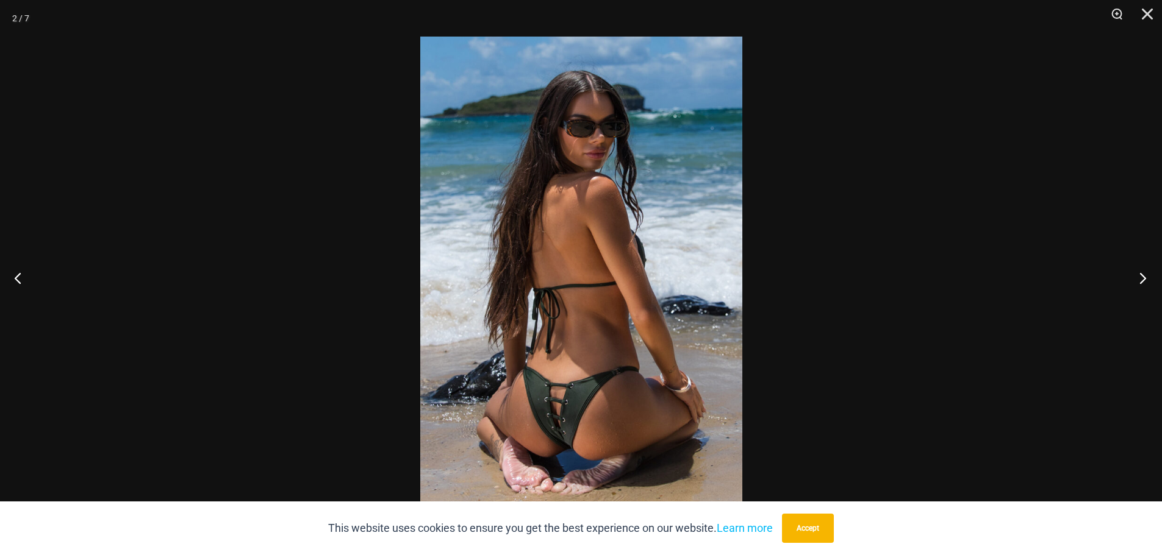
click at [1136, 274] on button "Next" at bounding box center [1139, 278] width 46 height 61
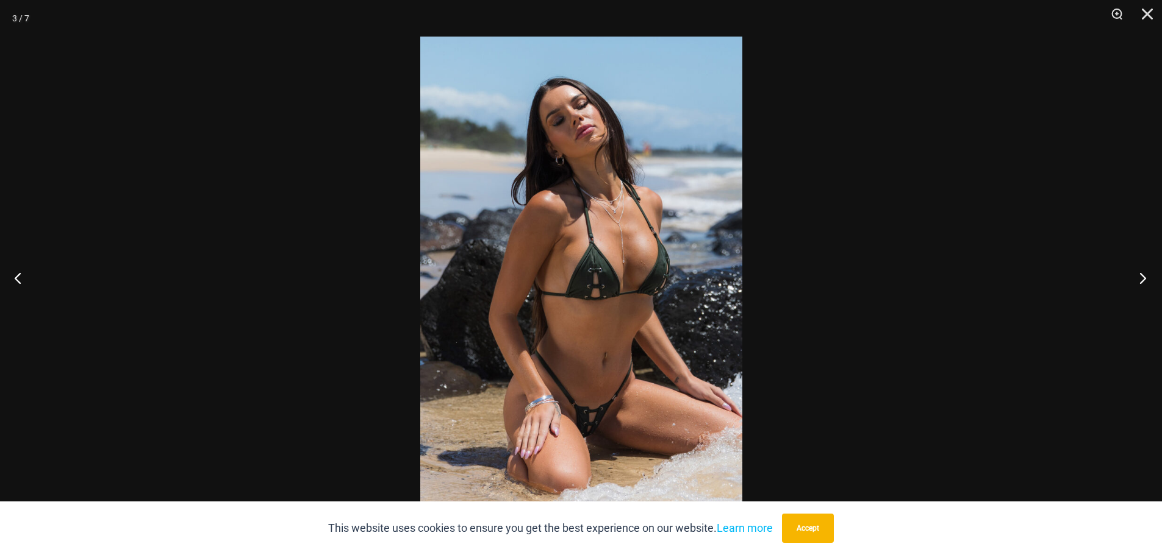
click at [1136, 274] on button "Next" at bounding box center [1139, 278] width 46 height 61
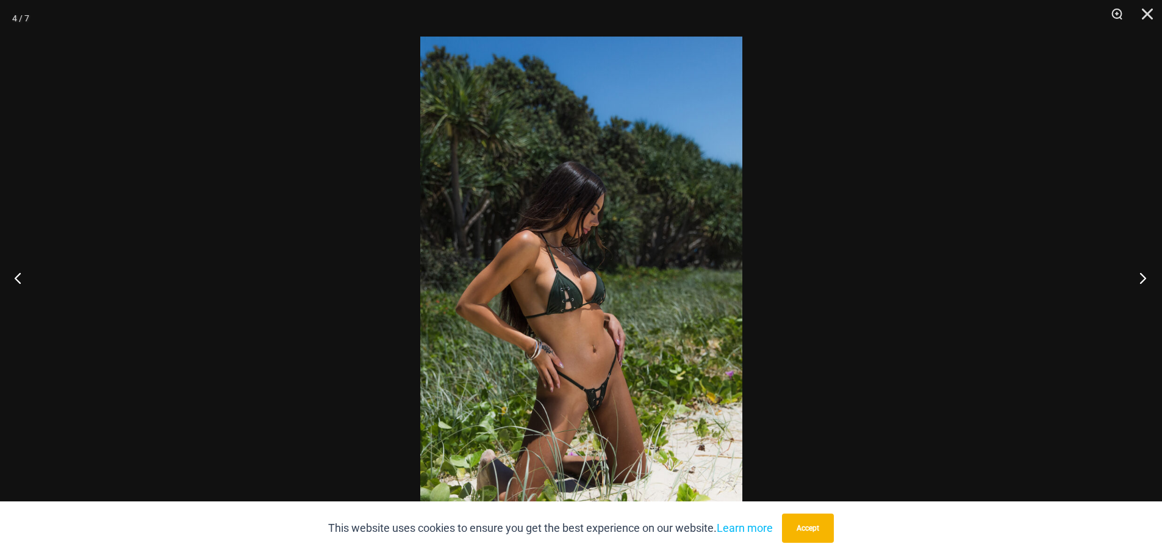
click at [1136, 274] on button "Next" at bounding box center [1139, 278] width 46 height 61
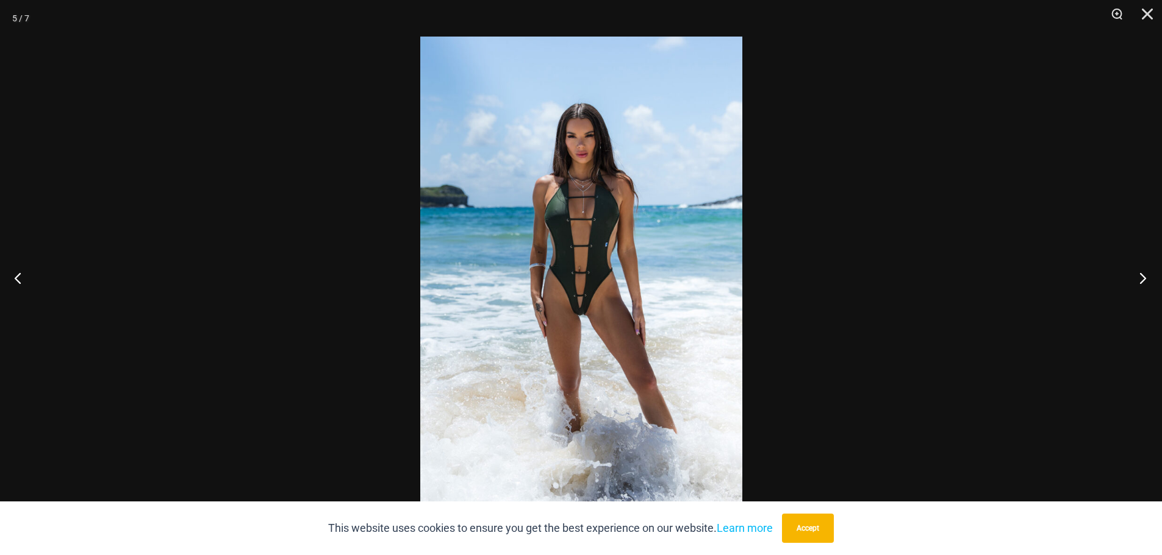
click at [1136, 274] on button "Next" at bounding box center [1139, 278] width 46 height 61
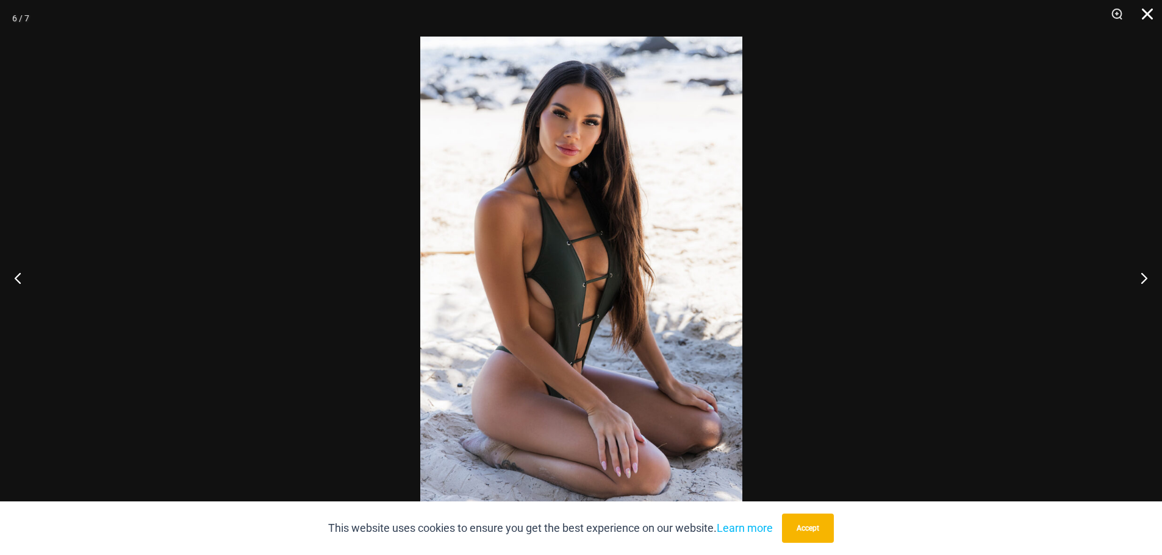
click at [1145, 10] on button "Close" at bounding box center [1142, 18] width 30 height 37
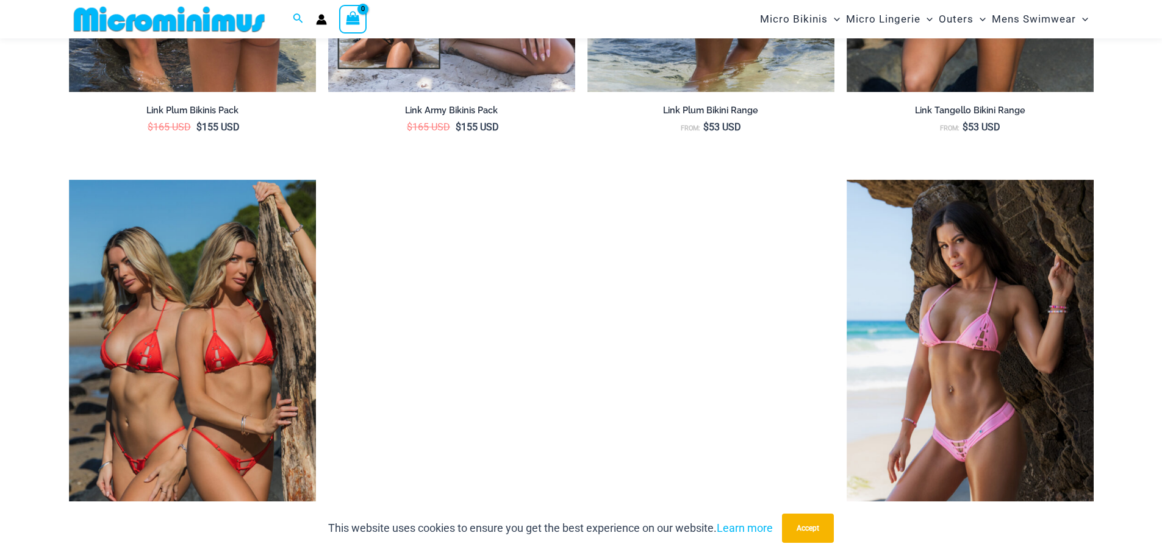
scroll to position [2130, 0]
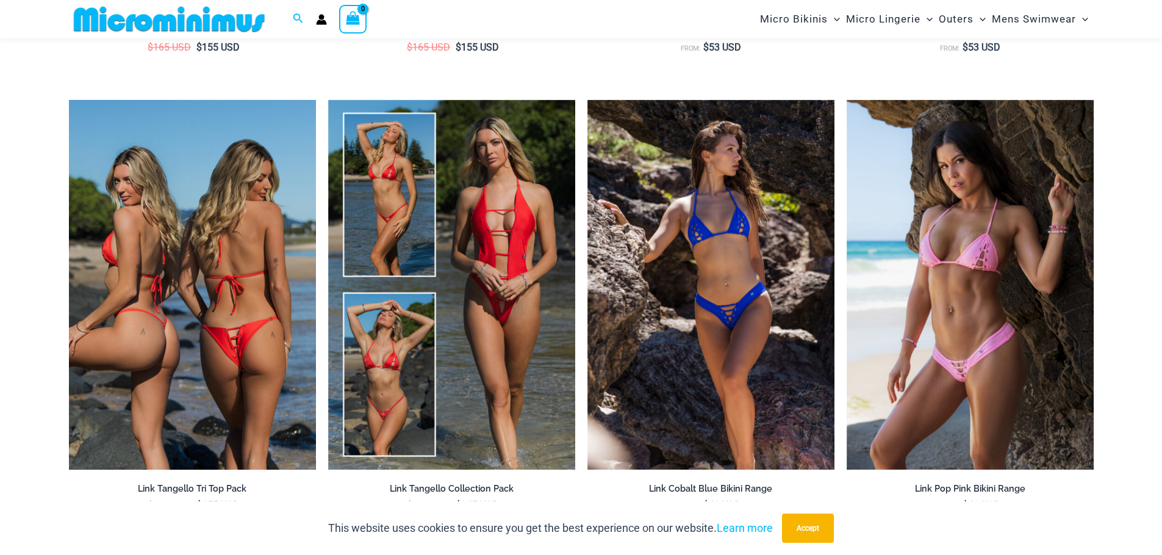
click at [262, 341] on img at bounding box center [192, 285] width 247 height 371
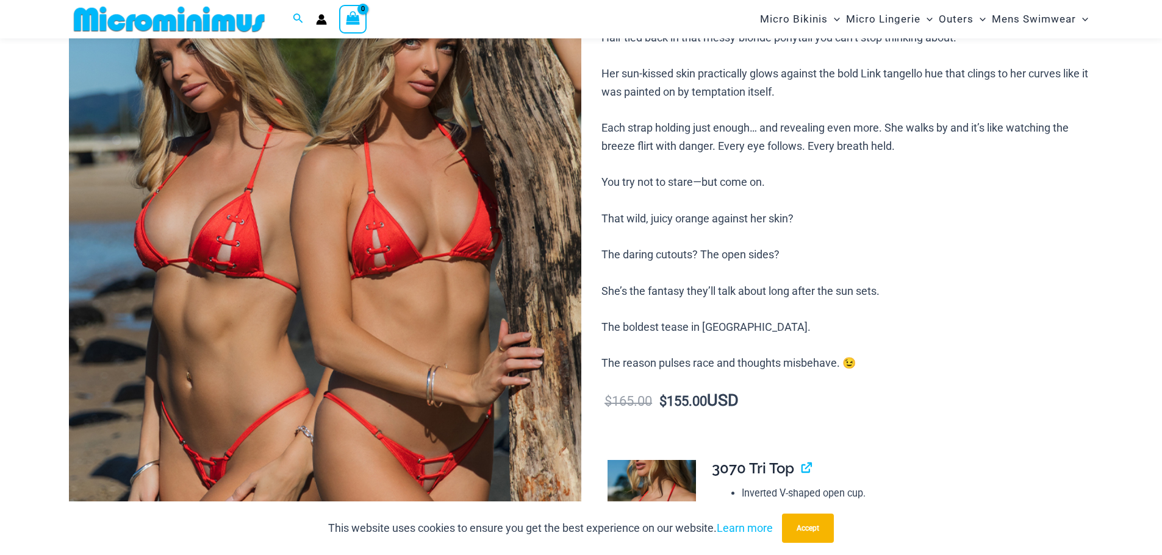
scroll to position [356, 0]
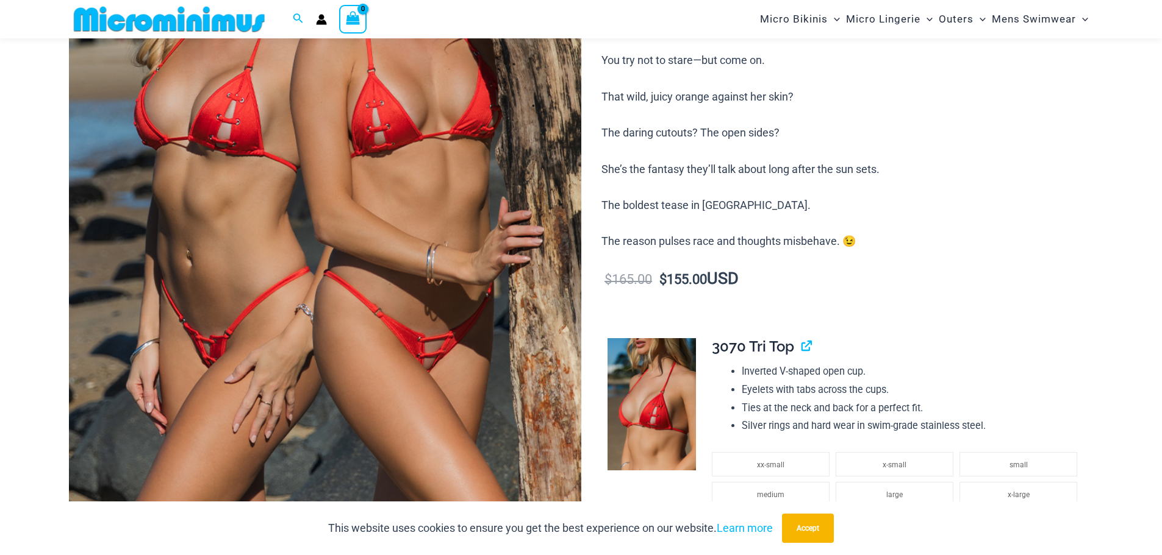
click at [445, 362] on img at bounding box center [325, 139] width 512 height 768
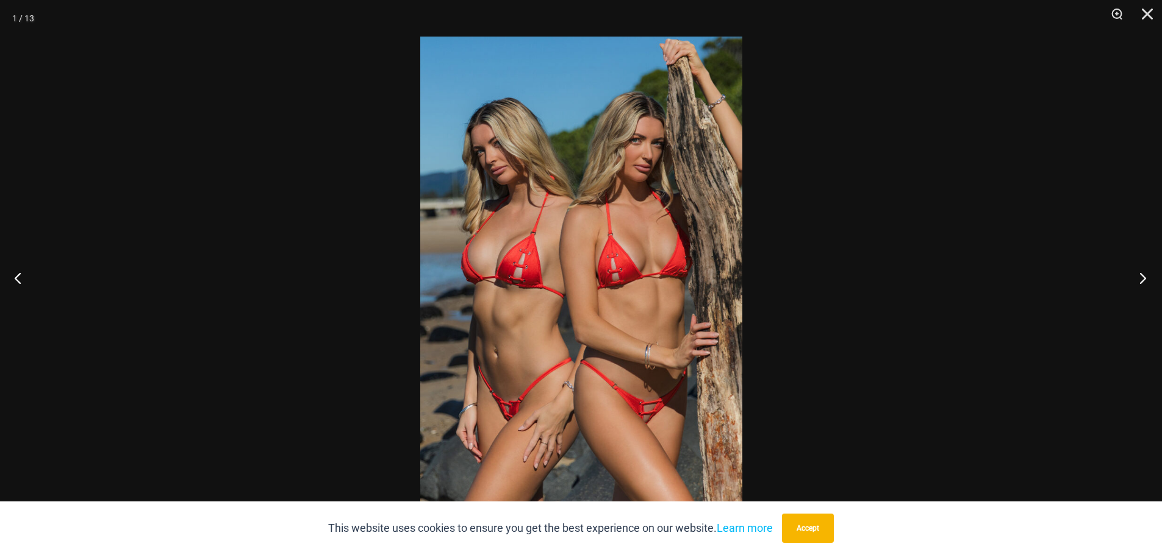
click at [1143, 277] on button "Next" at bounding box center [1139, 278] width 46 height 61
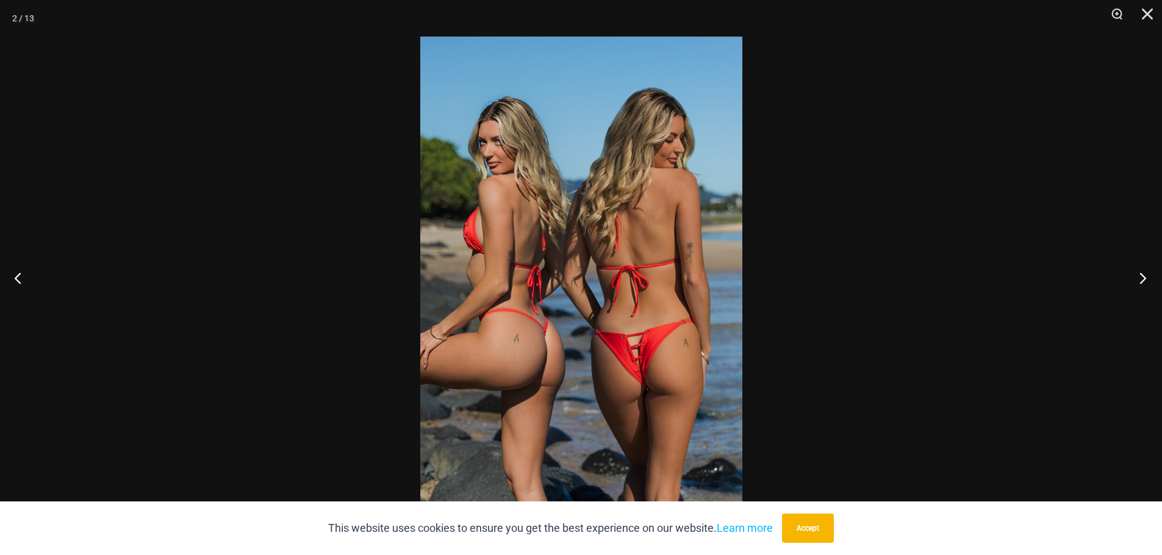
click at [1143, 277] on button "Next" at bounding box center [1139, 278] width 46 height 61
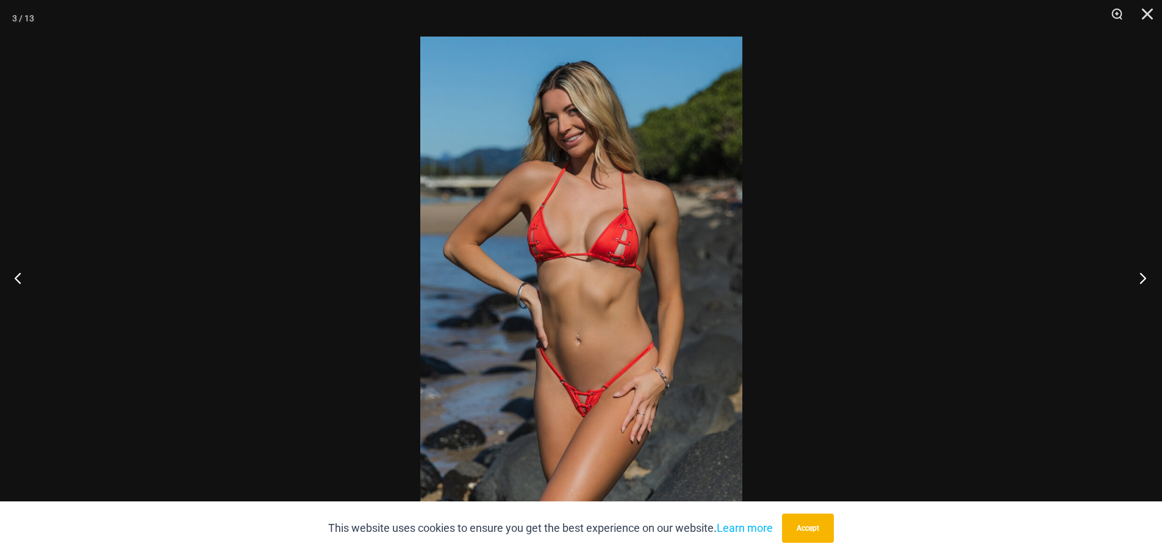
click at [1143, 277] on button "Next" at bounding box center [1139, 278] width 46 height 61
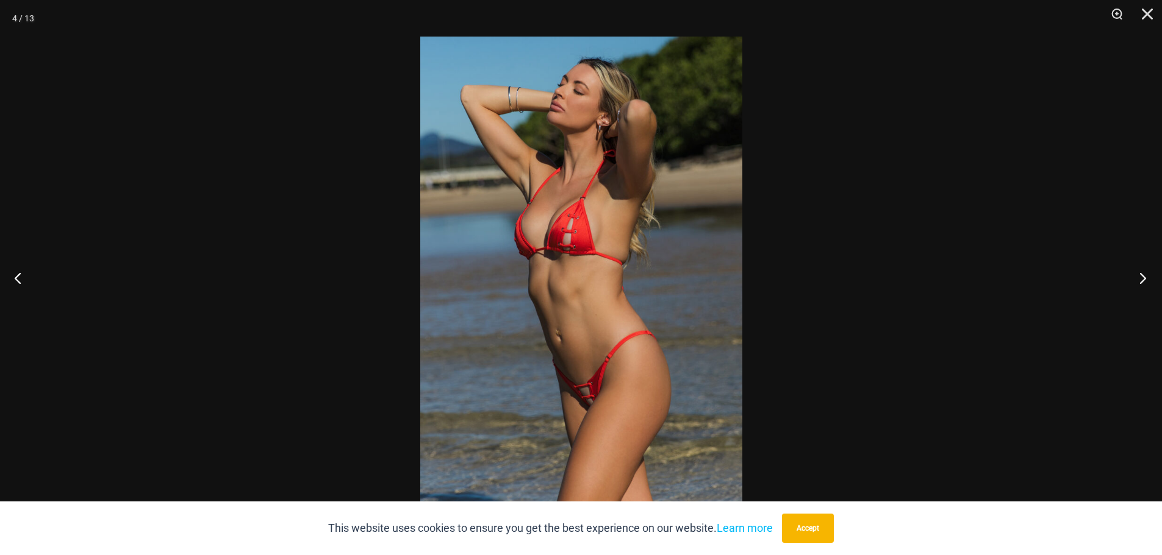
click at [1143, 277] on button "Next" at bounding box center [1139, 278] width 46 height 61
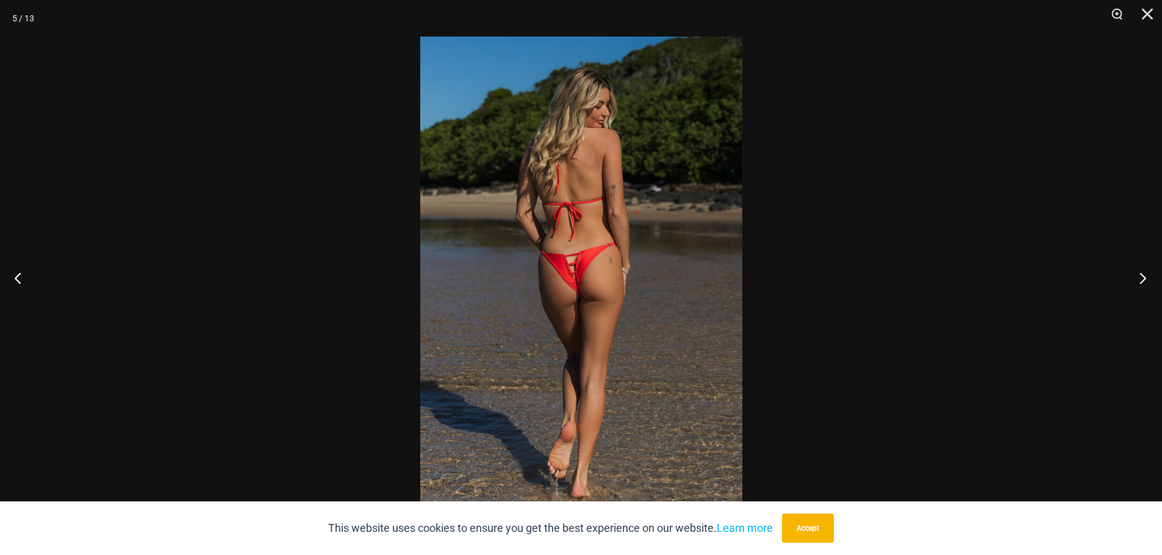
click at [1143, 277] on button "Next" at bounding box center [1139, 278] width 46 height 61
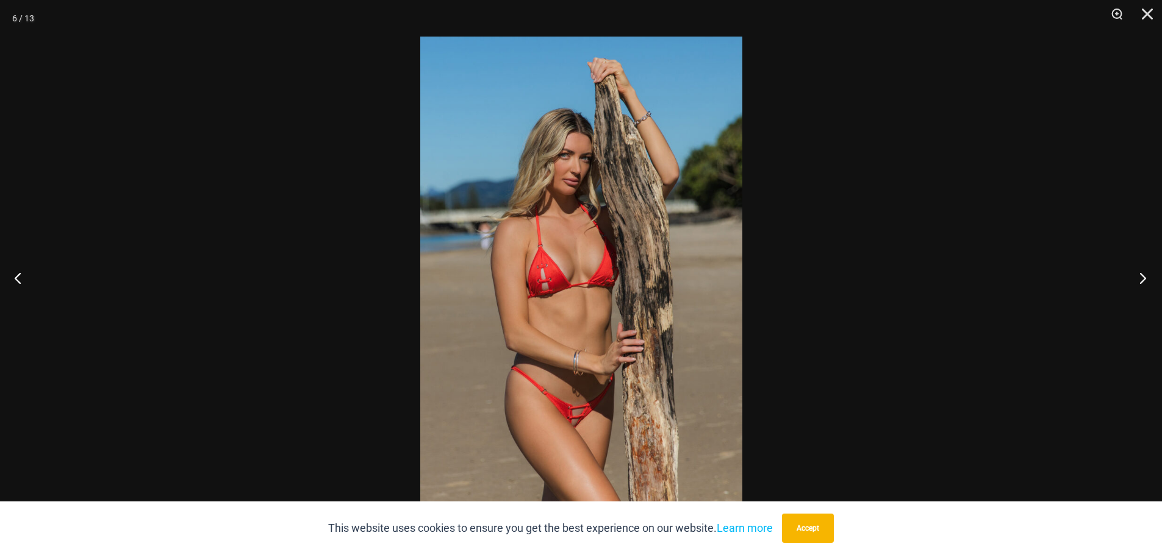
click at [1142, 277] on button "Next" at bounding box center [1139, 278] width 46 height 61
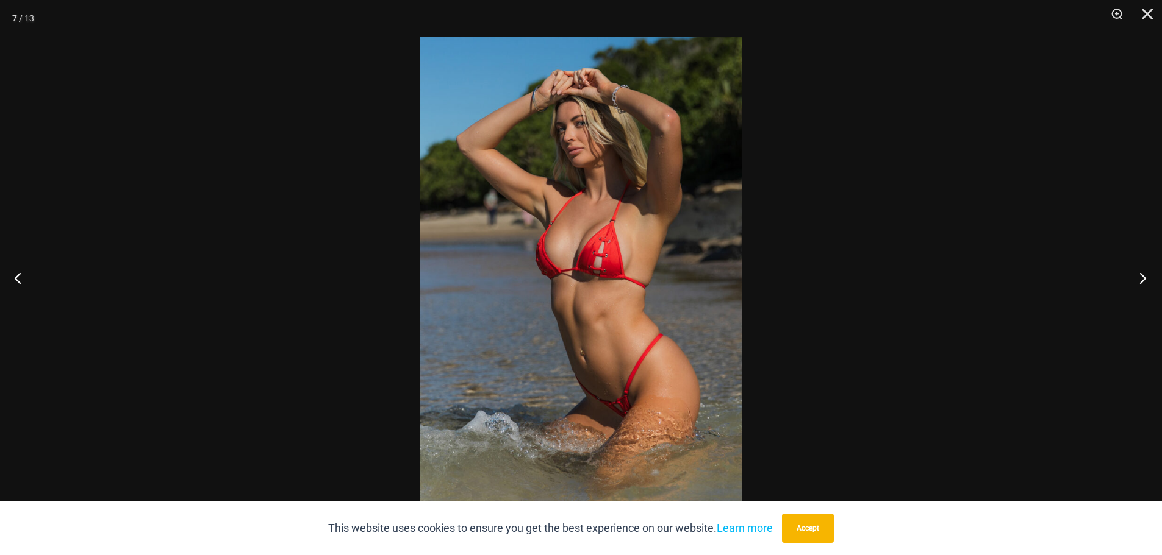
click at [1142, 277] on button "Next" at bounding box center [1139, 278] width 46 height 61
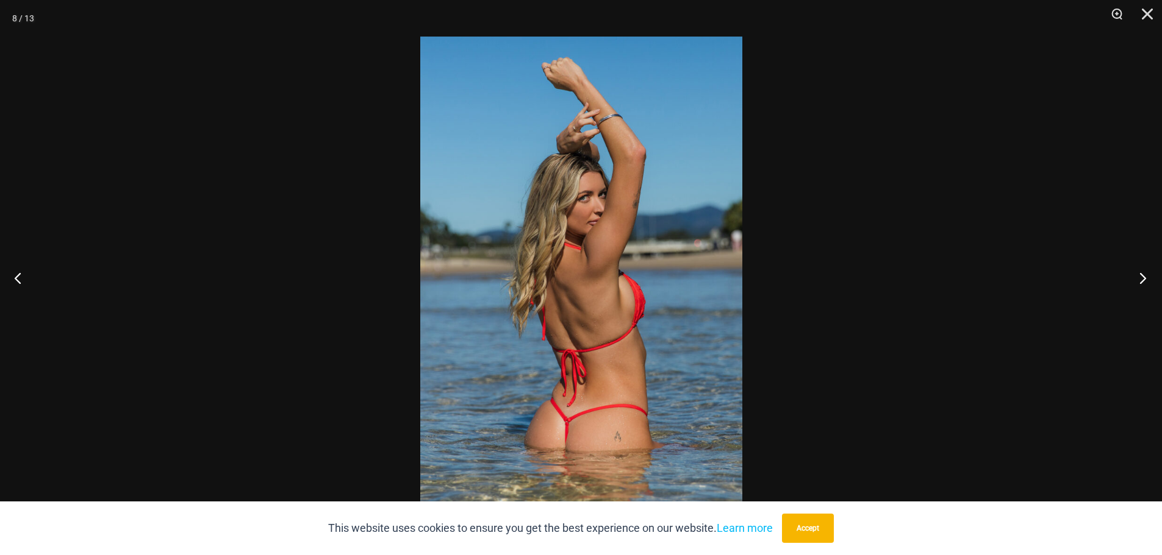
click at [1142, 277] on button "Next" at bounding box center [1139, 278] width 46 height 61
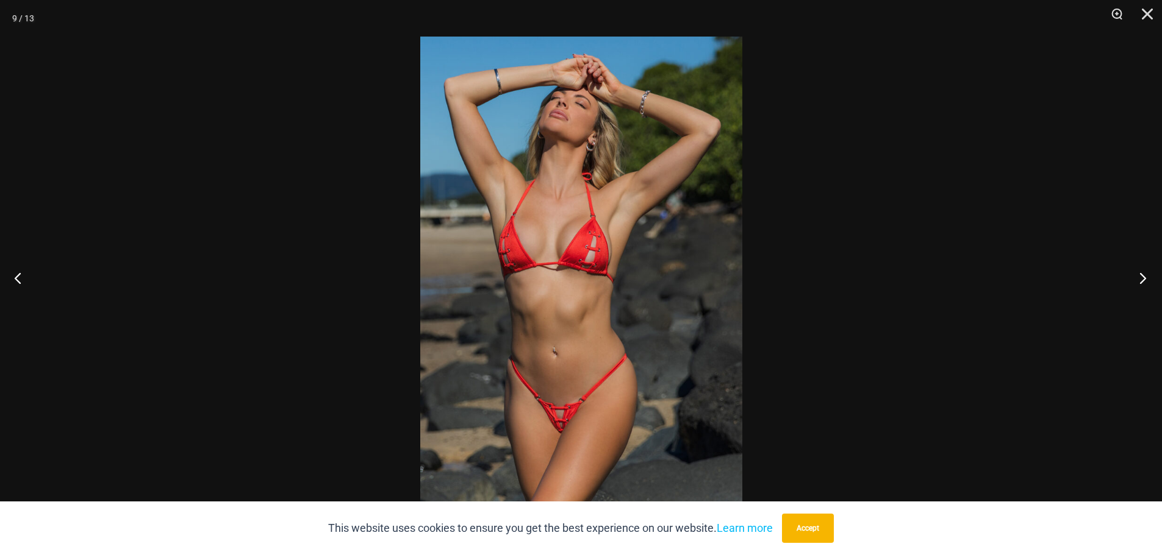
click at [1142, 277] on button "Next" at bounding box center [1139, 278] width 46 height 61
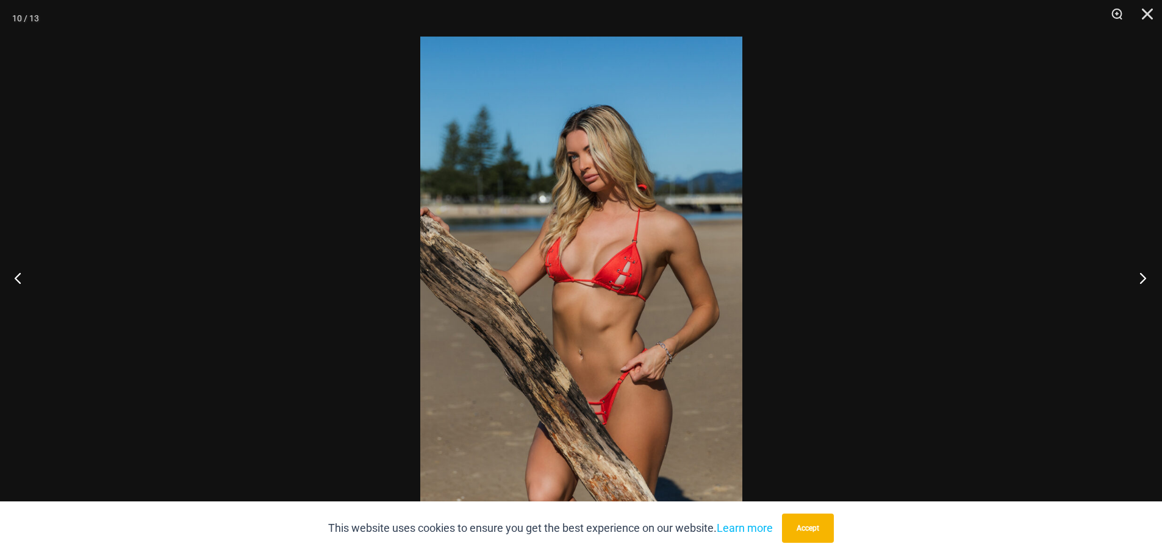
click at [1142, 277] on button "Next" at bounding box center [1139, 278] width 46 height 61
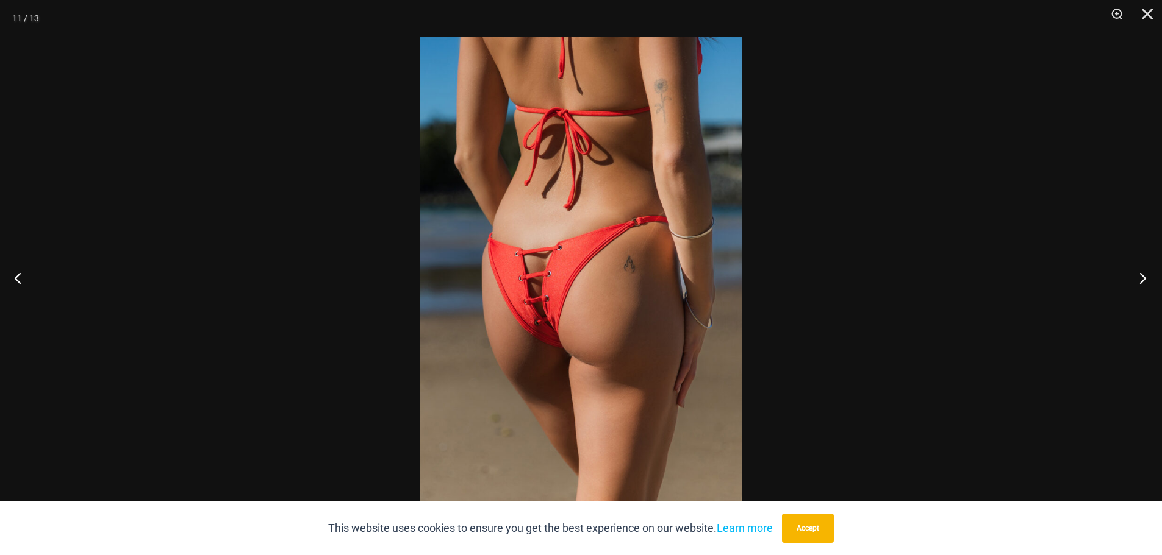
click at [1142, 277] on button "Next" at bounding box center [1139, 278] width 46 height 61
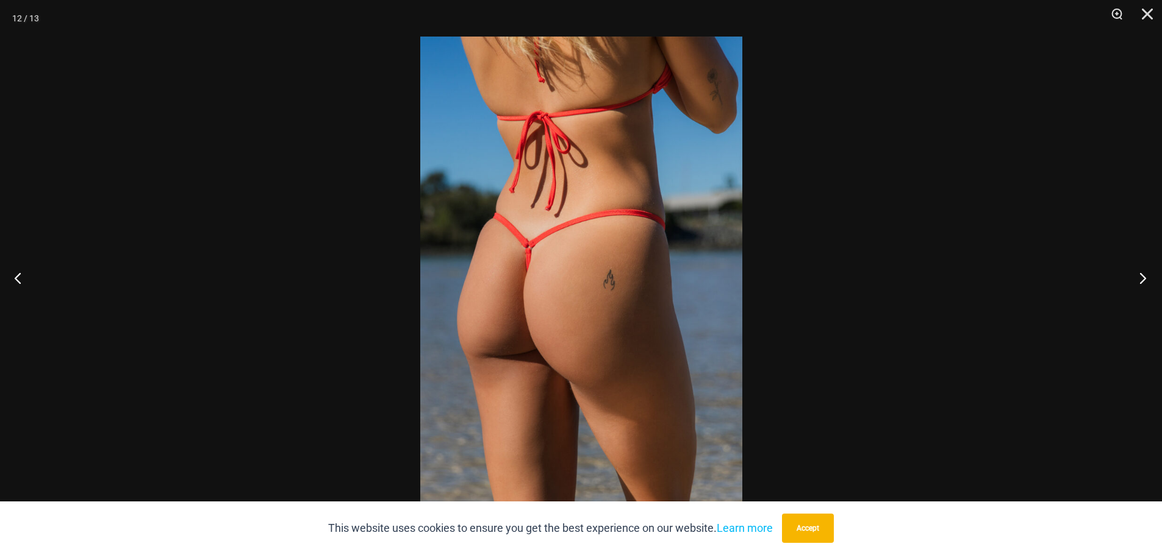
click at [1142, 277] on button "Next" at bounding box center [1139, 278] width 46 height 61
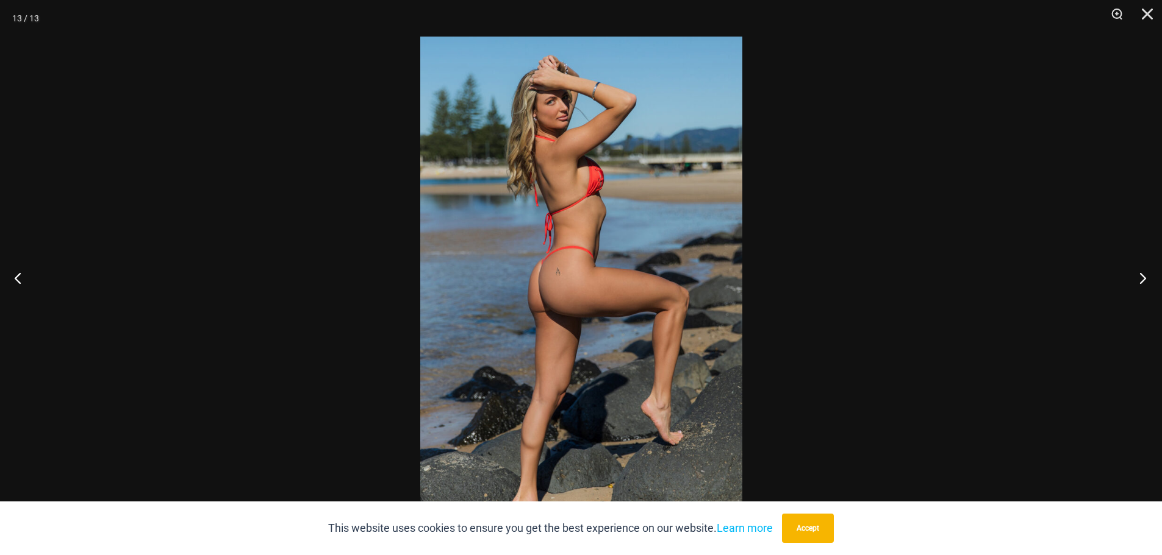
click at [1142, 277] on button "Next" at bounding box center [1139, 278] width 46 height 61
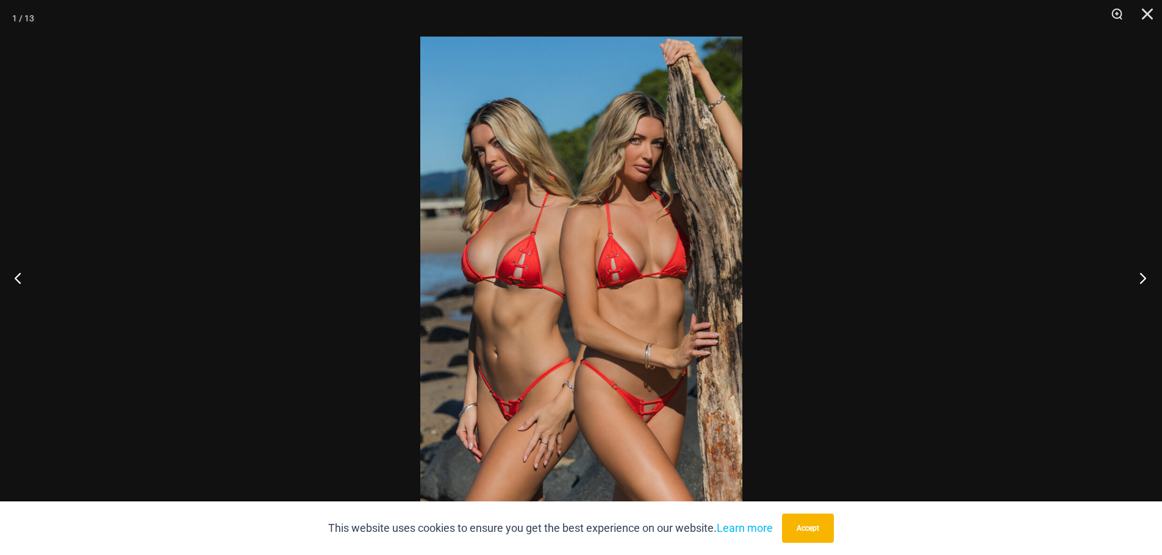
click at [1142, 277] on button "Next" at bounding box center [1139, 278] width 46 height 61
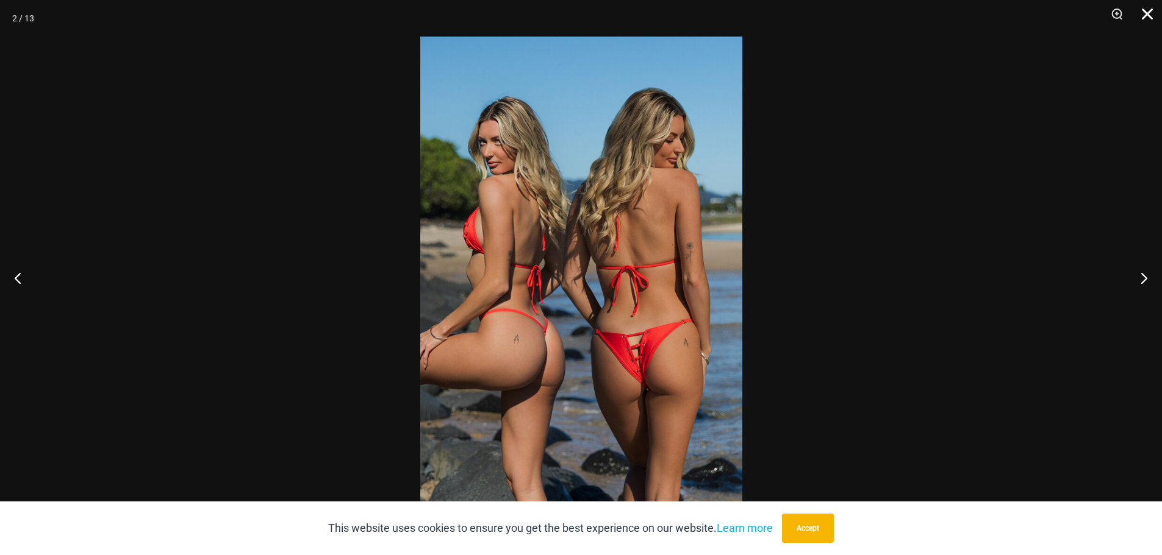
click at [1152, 10] on button "Close" at bounding box center [1142, 18] width 30 height 37
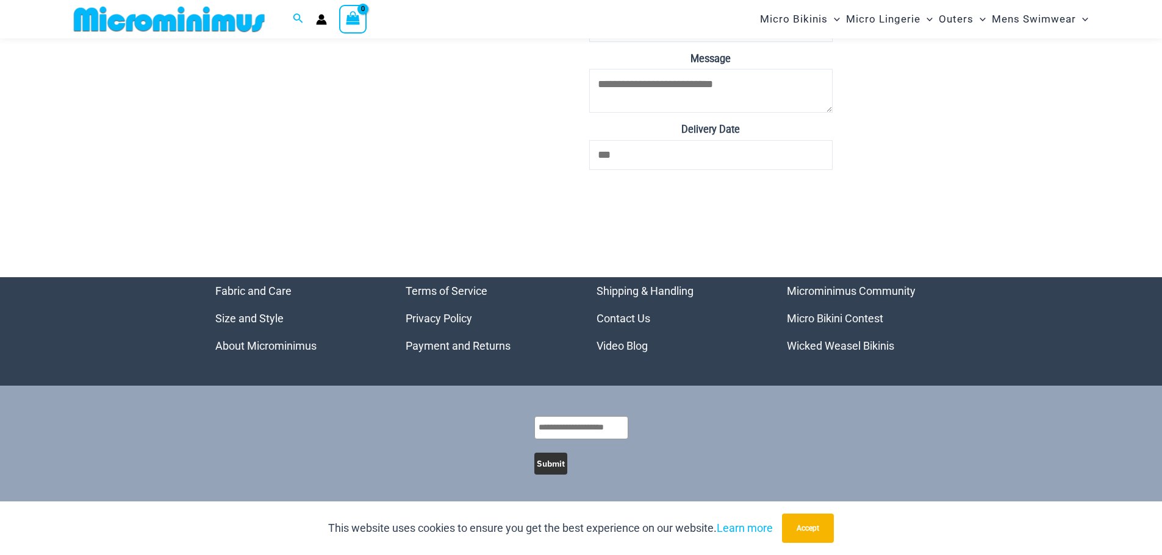
scroll to position [5020, 0]
click at [851, 319] on link "Micro Bikini Contest" at bounding box center [835, 318] width 96 height 13
